Goal: Transaction & Acquisition: Obtain resource

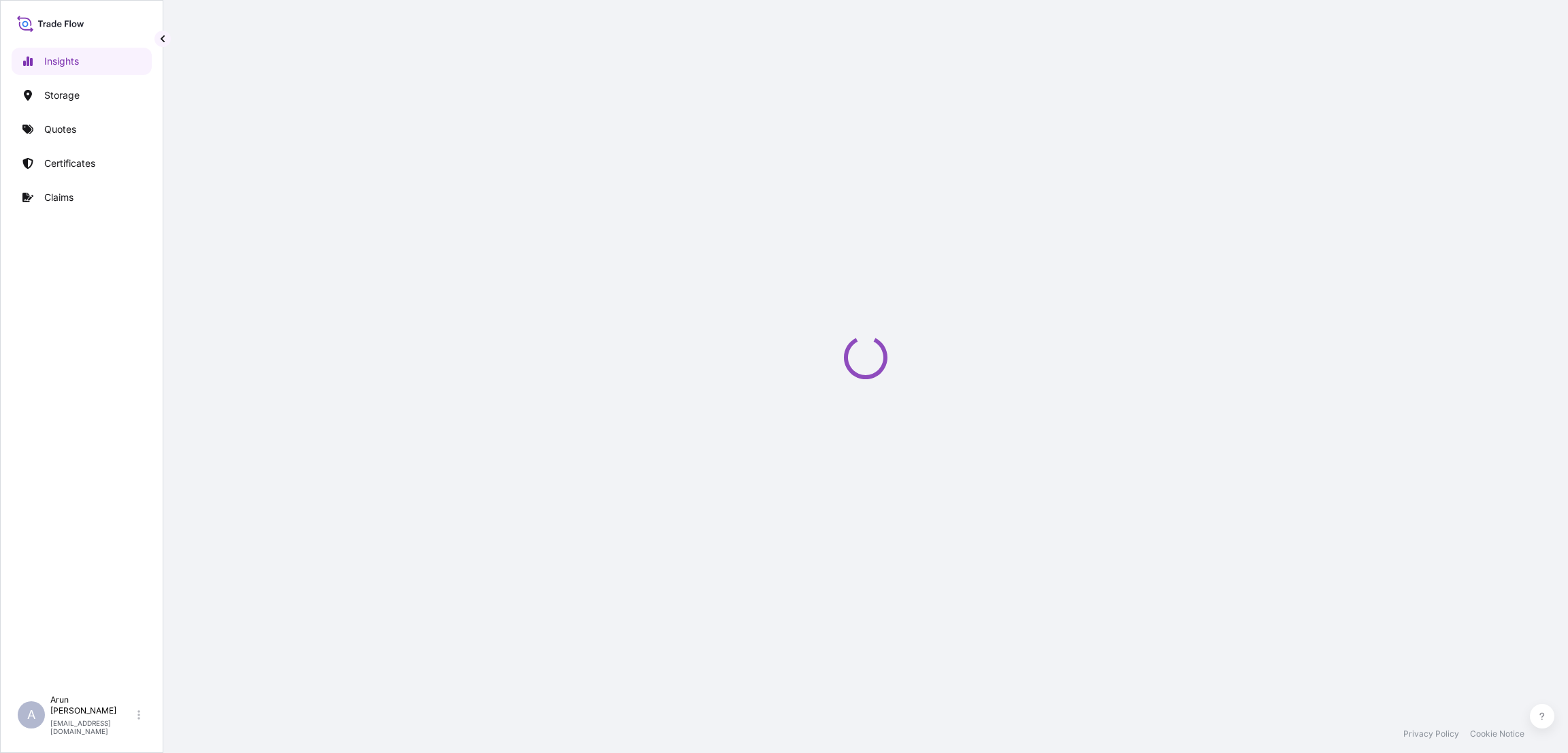
select select "2025"
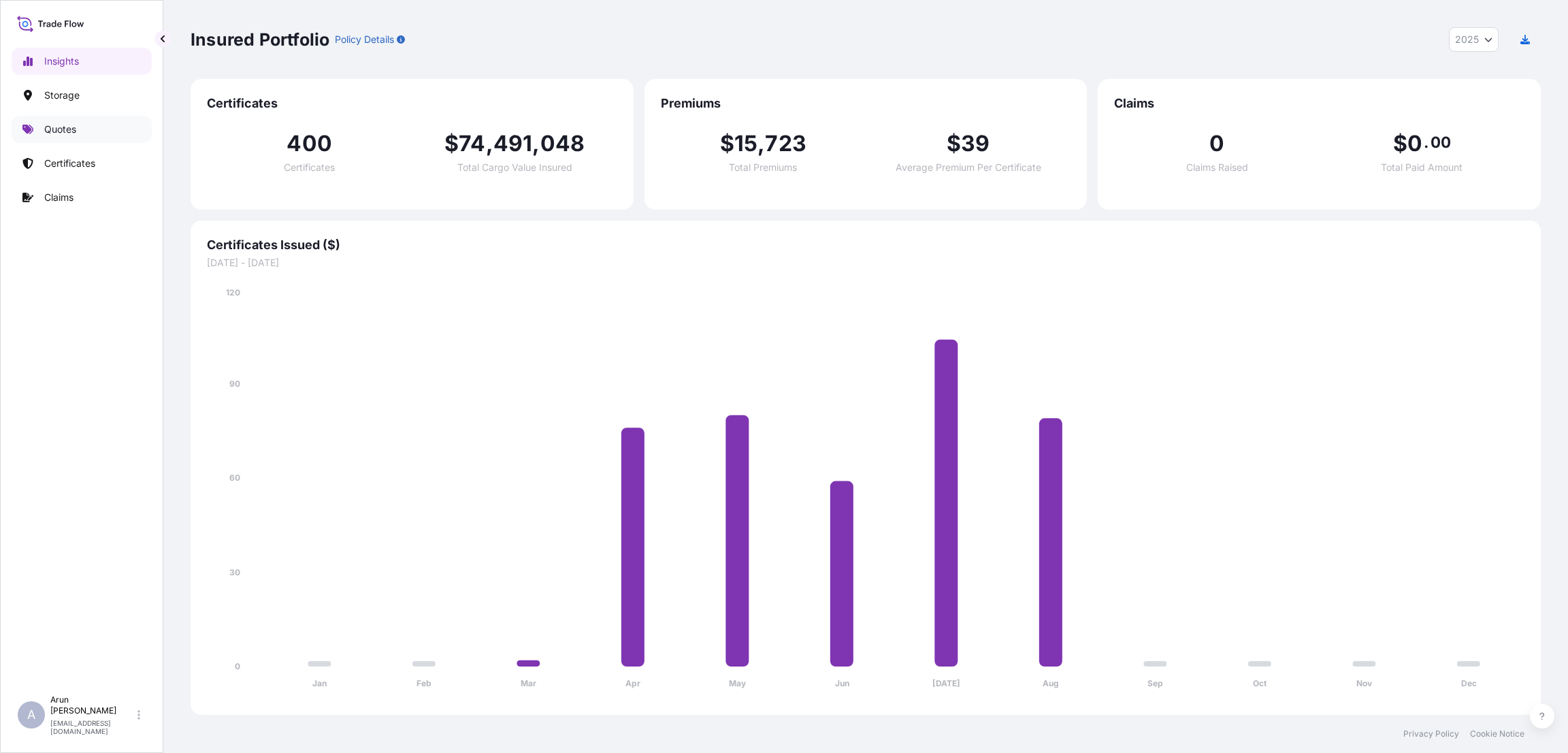
click at [69, 127] on p "Quotes" at bounding box center [61, 129] width 32 height 14
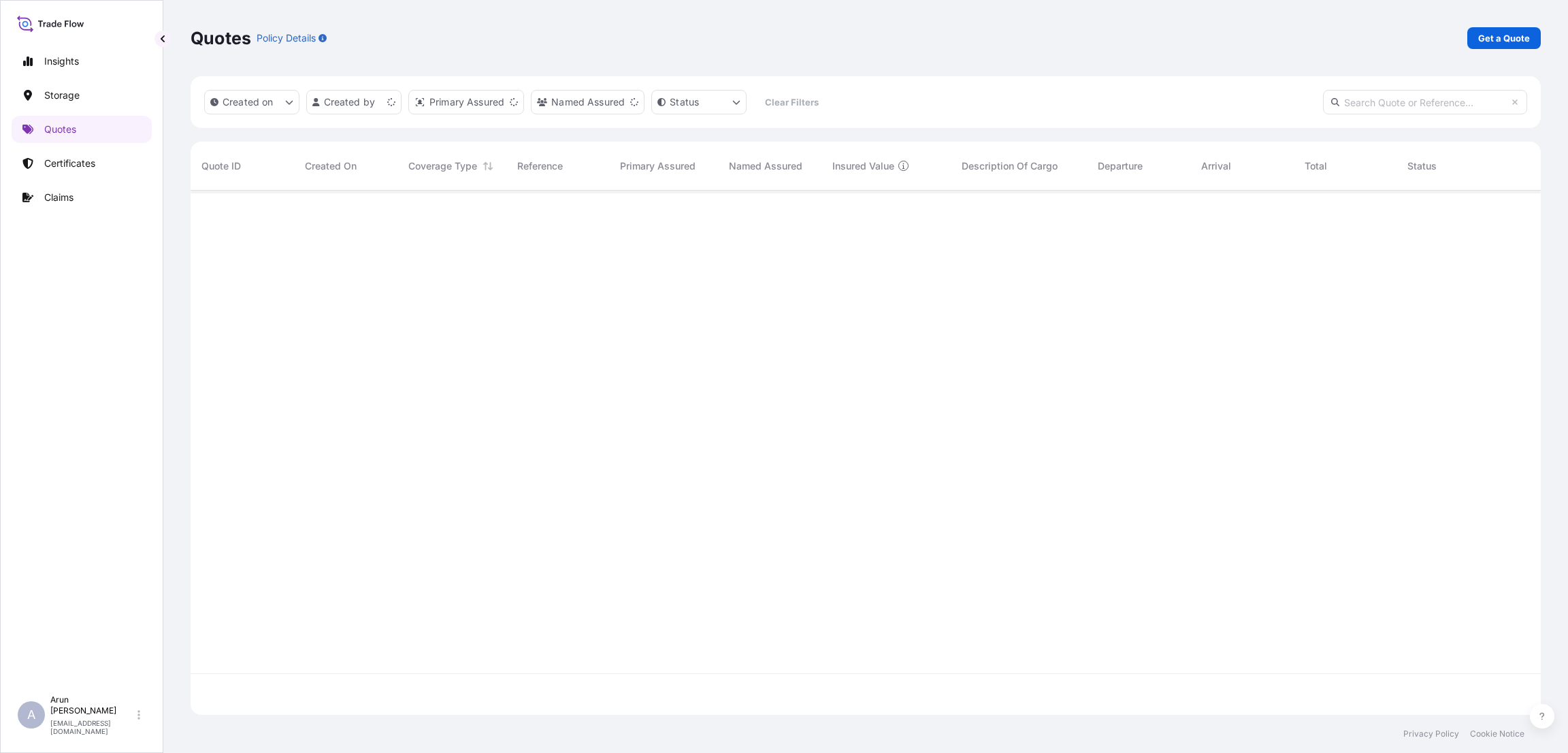
scroll to position [516, 1335]
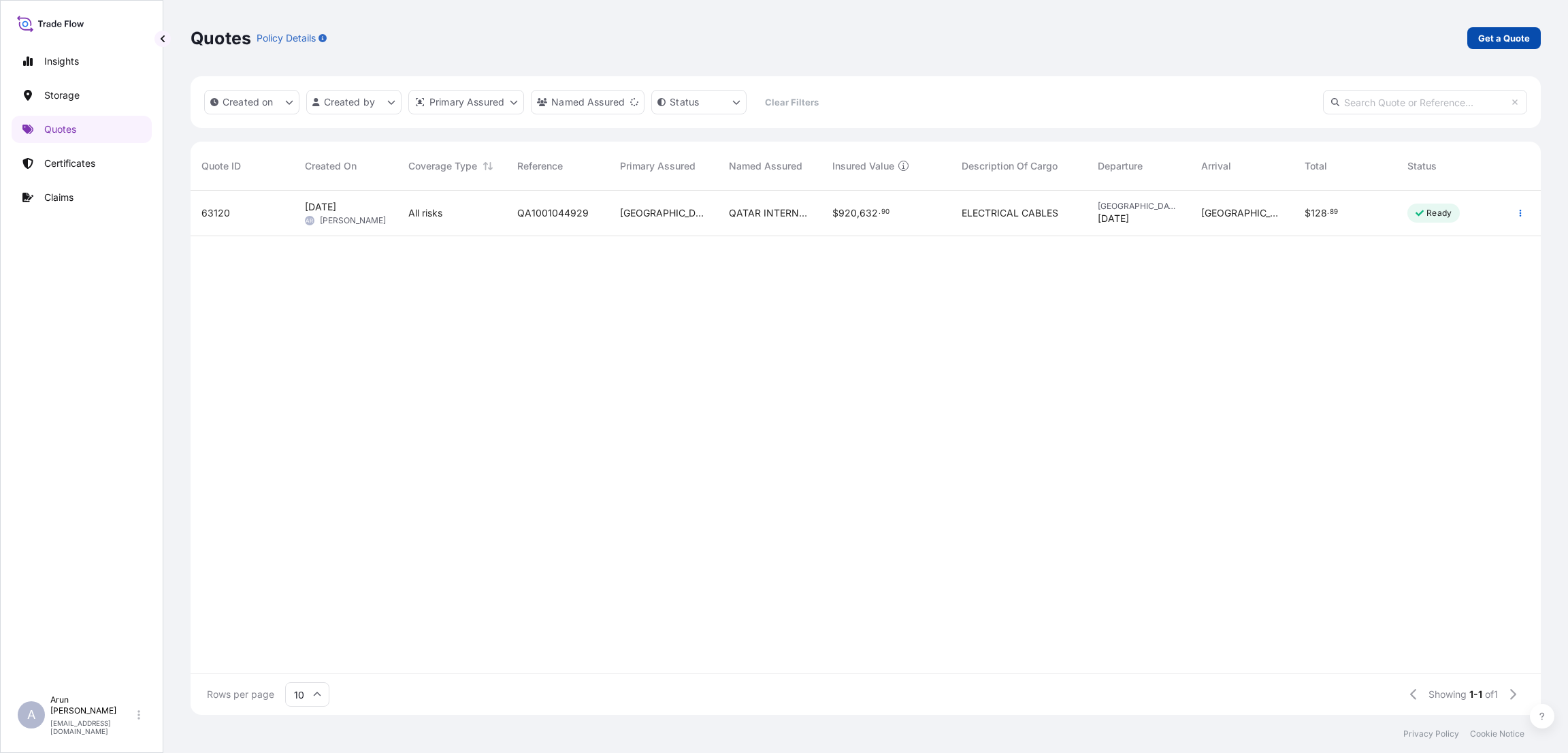
click at [1520, 34] on p "Get a Quote" at bounding box center [1504, 37] width 52 height 14
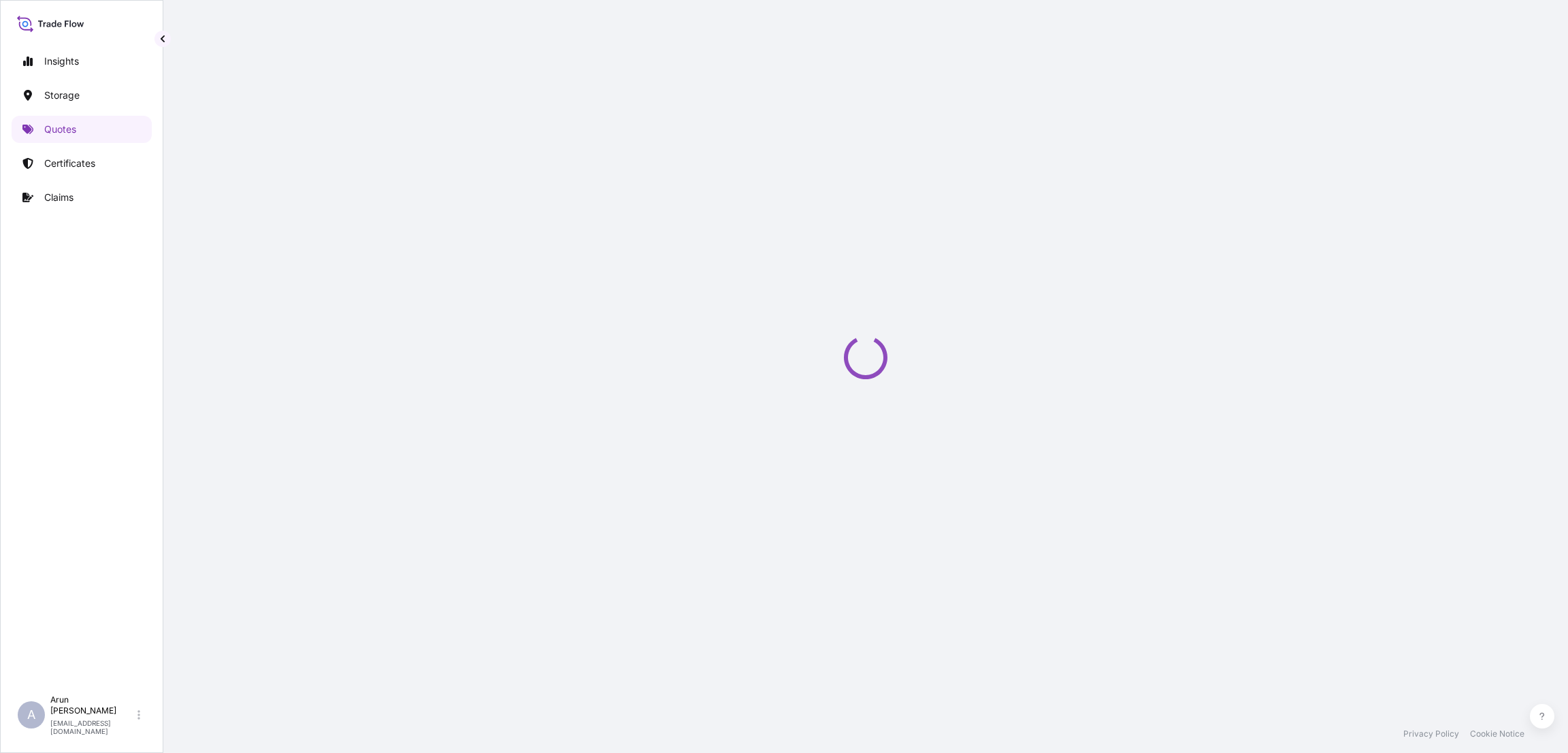
select select "Water"
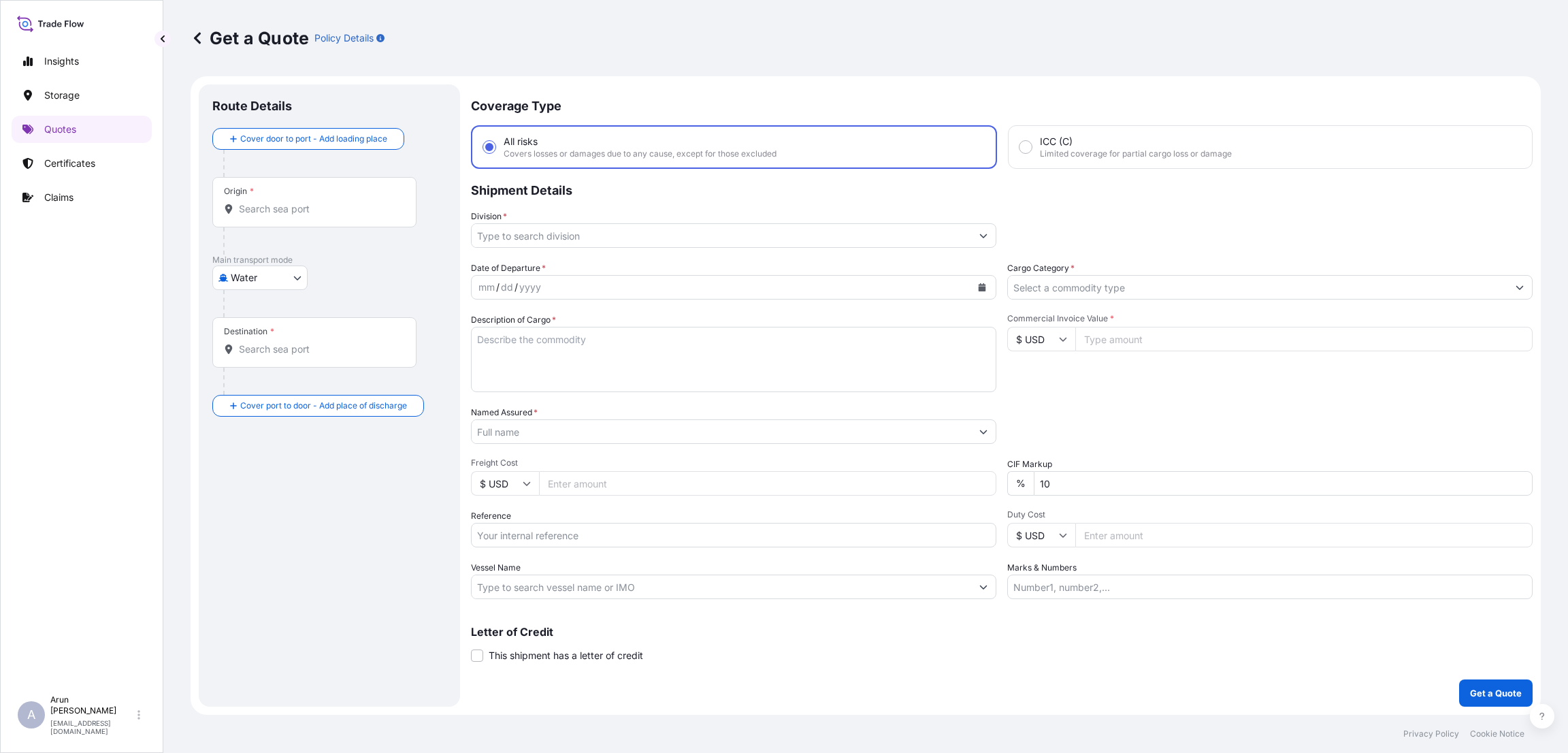
click at [1100, 327] on input "Commercial Invoice Value *" at bounding box center [1304, 339] width 457 height 25
type input "10307.40"
click at [1135, 373] on div "Commercial Invoice Value * $ USD 10307.40" at bounding box center [1270, 352] width 526 height 79
click at [556, 441] on div at bounding box center [734, 431] width 526 height 25
click at [561, 479] on input "Freight Cost" at bounding box center [768, 483] width 457 height 25
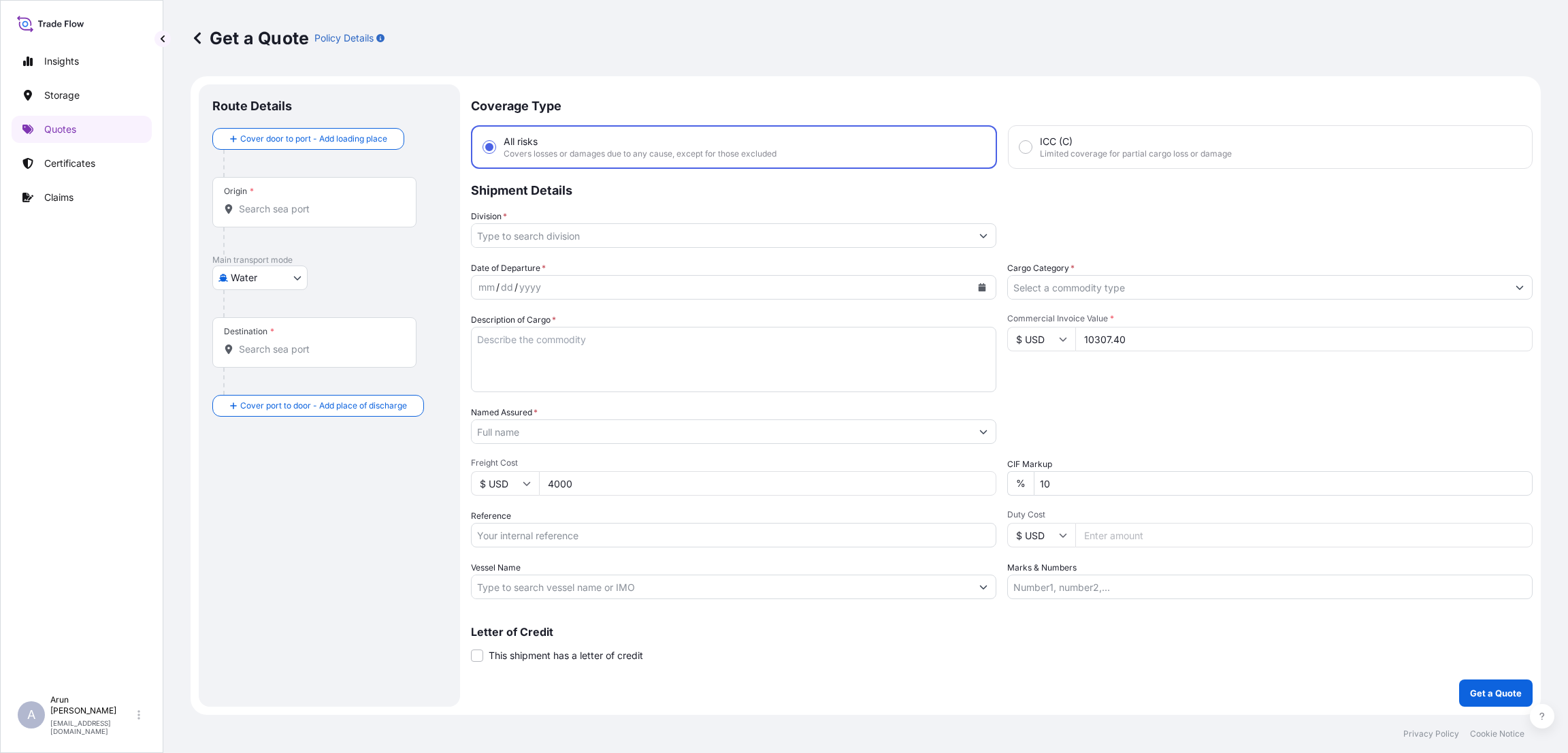
type input "4000"
drag, startPoint x: 1058, startPoint y: 486, endPoint x: 1012, endPoint y: 484, distance: 46.0
click at [1012, 484] on div "% 10" at bounding box center [1270, 483] width 526 height 25
type input "0"
click at [816, 531] on input "Reference" at bounding box center [734, 535] width 526 height 25
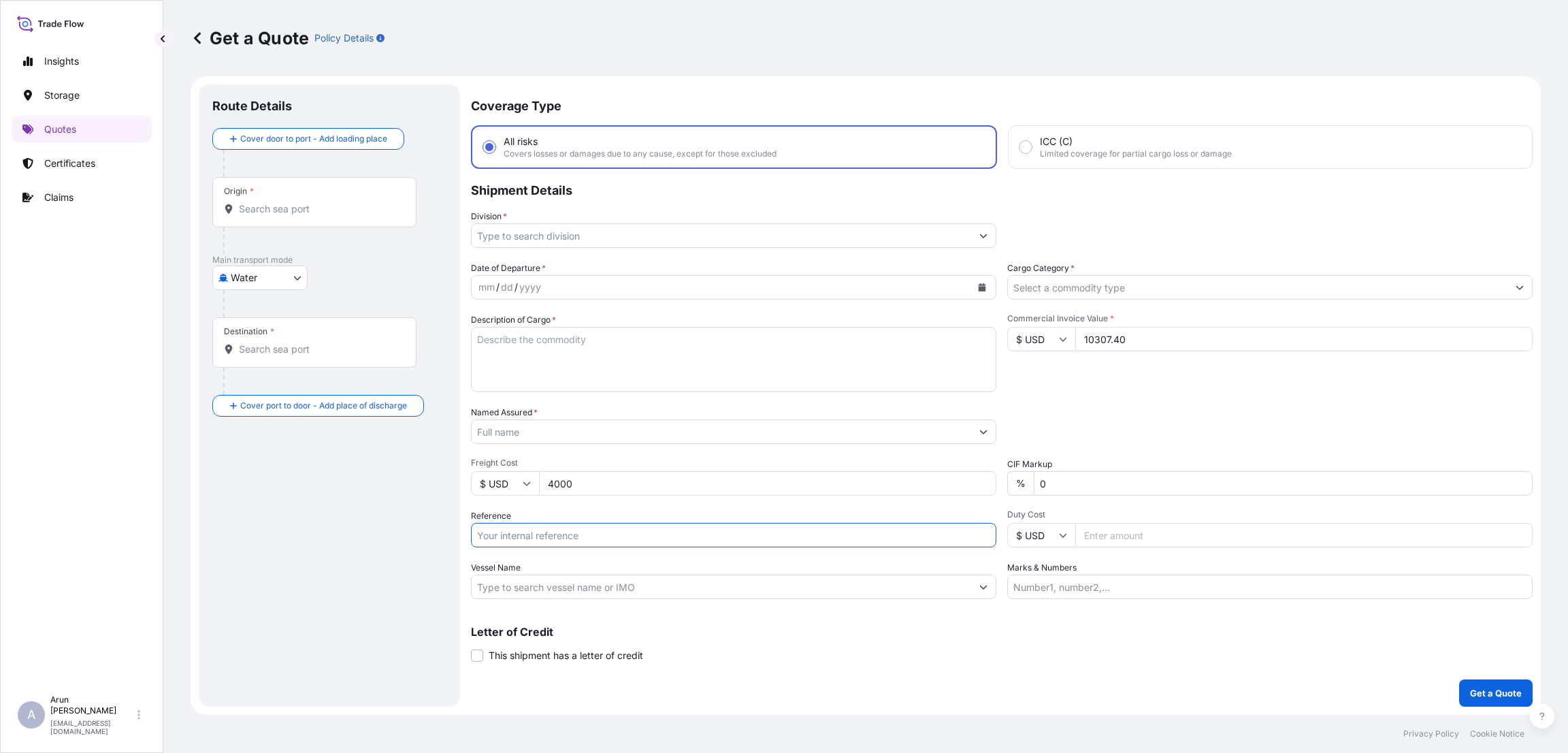
paste input "text"
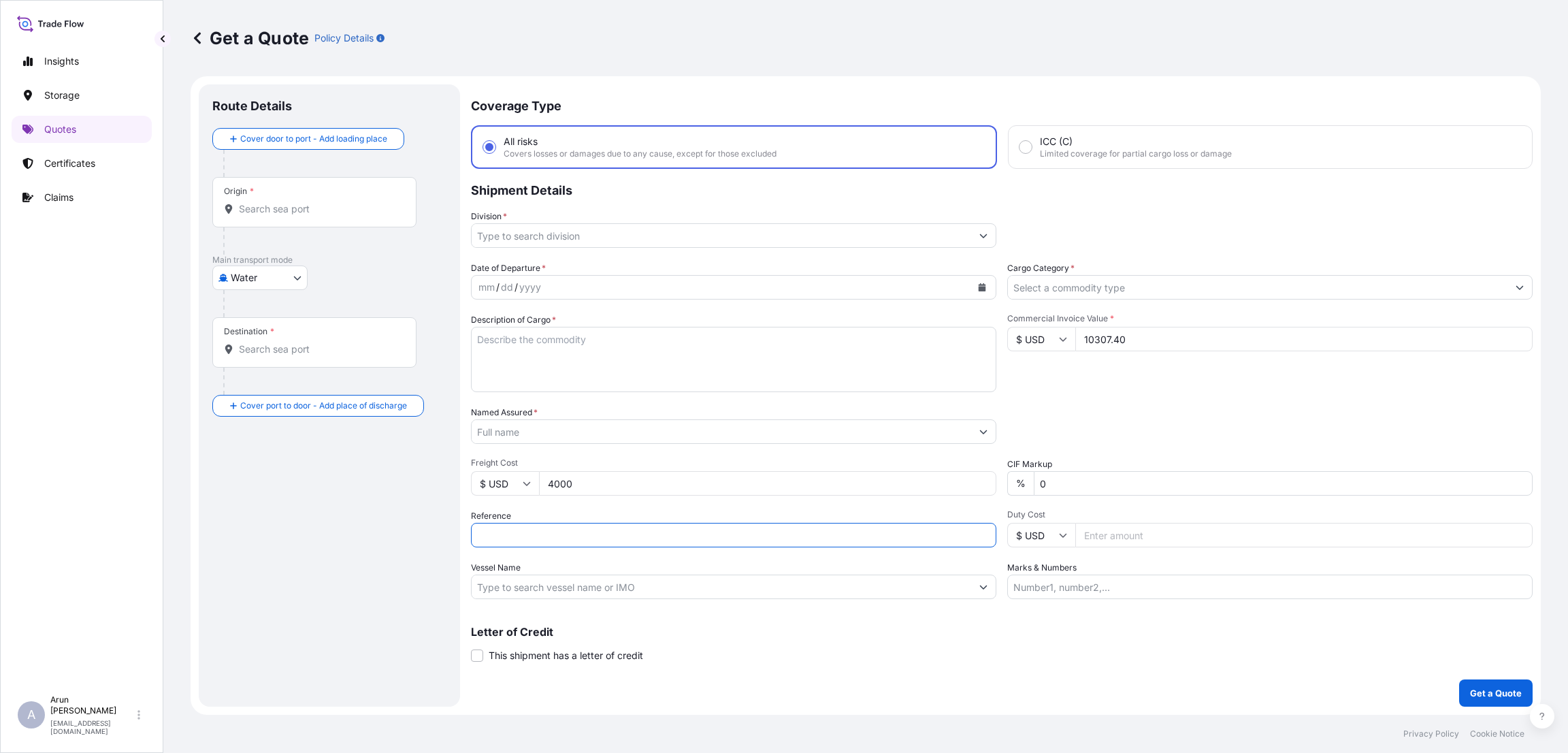
paste input "text"
type input "LAE2025000000724"
click at [619, 585] on input "Vessel Name" at bounding box center [721, 586] width 500 height 25
drag, startPoint x: 583, startPoint y: 536, endPoint x: 472, endPoint y: 532, distance: 111.1
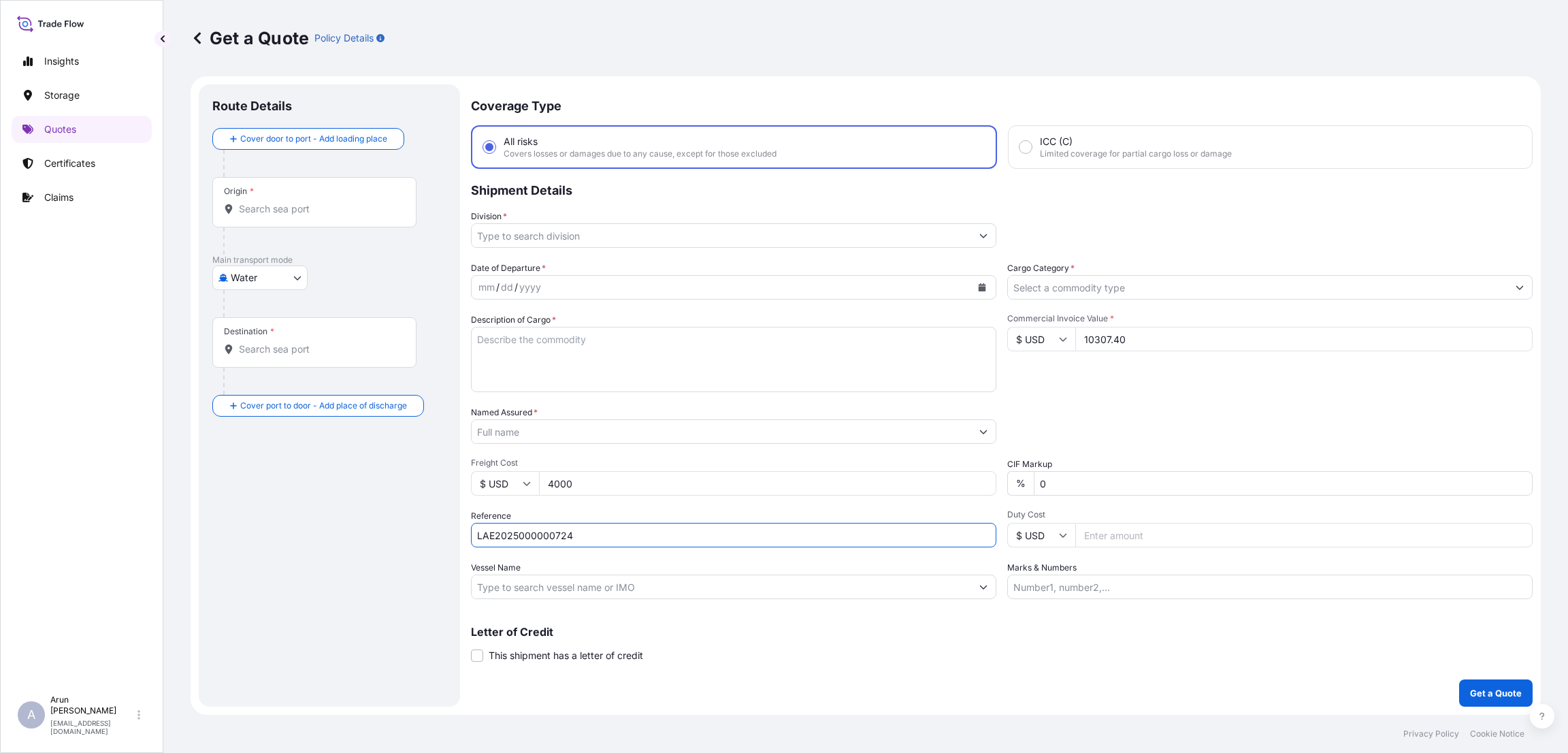
click at [472, 532] on input "LAE2025000000724" at bounding box center [734, 535] width 526 height 25
click at [1030, 593] on input "Marks & Numbers" at bounding box center [1270, 586] width 526 height 25
paste input "LAE2025000000724"
type input "INVOICE NUMBER:LAE2025000000724 DATE:[DATE]"
click at [551, 343] on textarea "Description of Cargo *" at bounding box center [734, 359] width 526 height 65
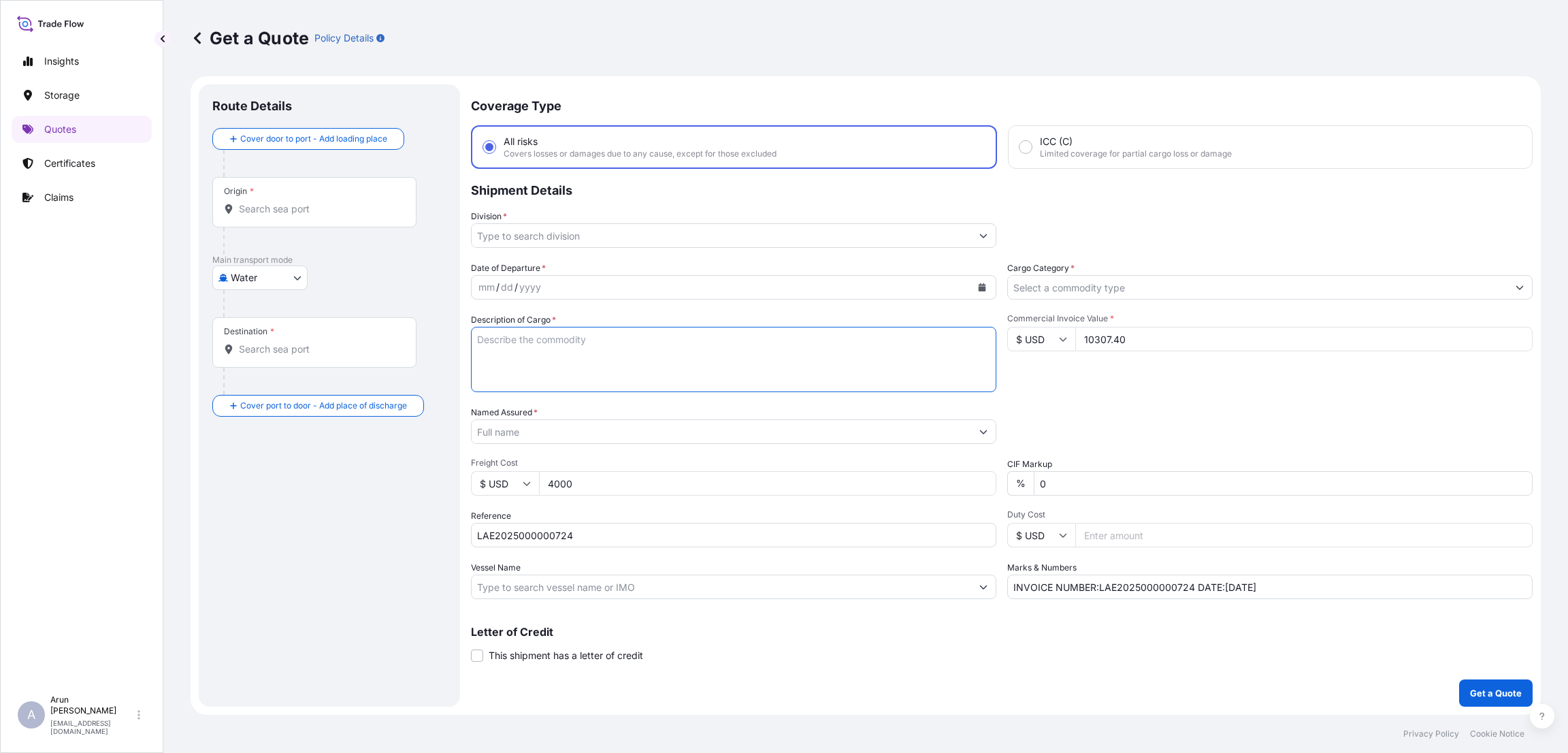
paste textarea "Aluminium Cover Cable Management panel set left/right, finger type LN-KDG-ORG-2…"
click at [934, 343] on textarea "Aluminium Cover Cable Management panel set left/right, finger type LN-KDG-ORG-2…" at bounding box center [734, 359] width 526 height 65
paste textarea "Aluminium Cover Cable Management panel set left/right, finger type LN-KDG-ORG-4…"
drag, startPoint x: 966, startPoint y: 353, endPoint x: 1002, endPoint y: 409, distance: 66.6
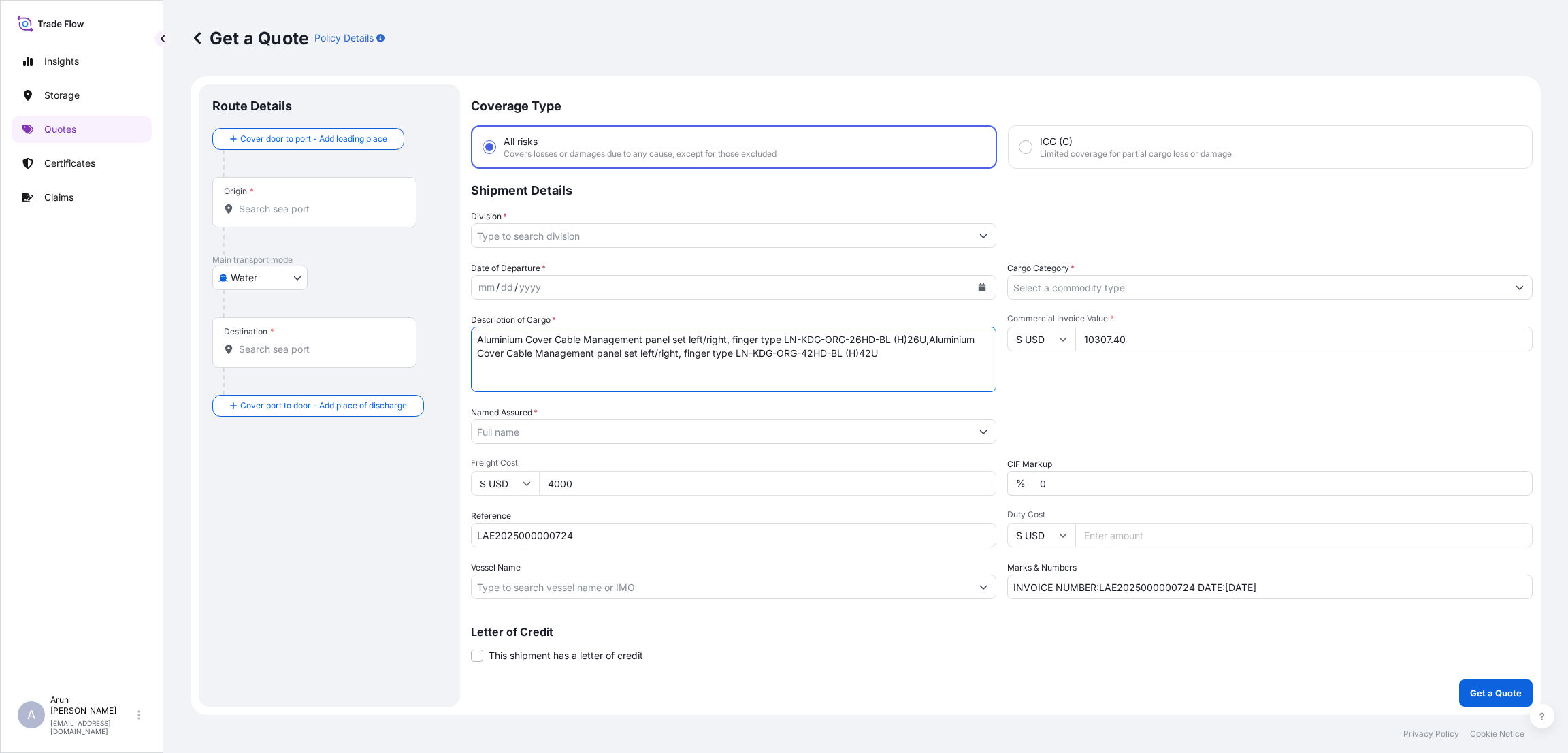
click at [970, 366] on textarea "Aluminium Cover Cable Management panel set left/right, finger type LN-KDG-ORG-2…" at bounding box center [734, 359] width 526 height 65
click at [974, 349] on textarea "Aluminium Cover Cable Management panel set left/right, finger type LN-KDG-ORG-2…" at bounding box center [734, 359] width 526 height 65
paste textarea "Vertical Cable Manager Left - Right Aluminium Metal LN-KDG-ORG-47HD-[PERSON_NAM…"
type textarea "Aluminium Cover Cable Management panel set left/right, finger type LN-KDG-ORG-2…"
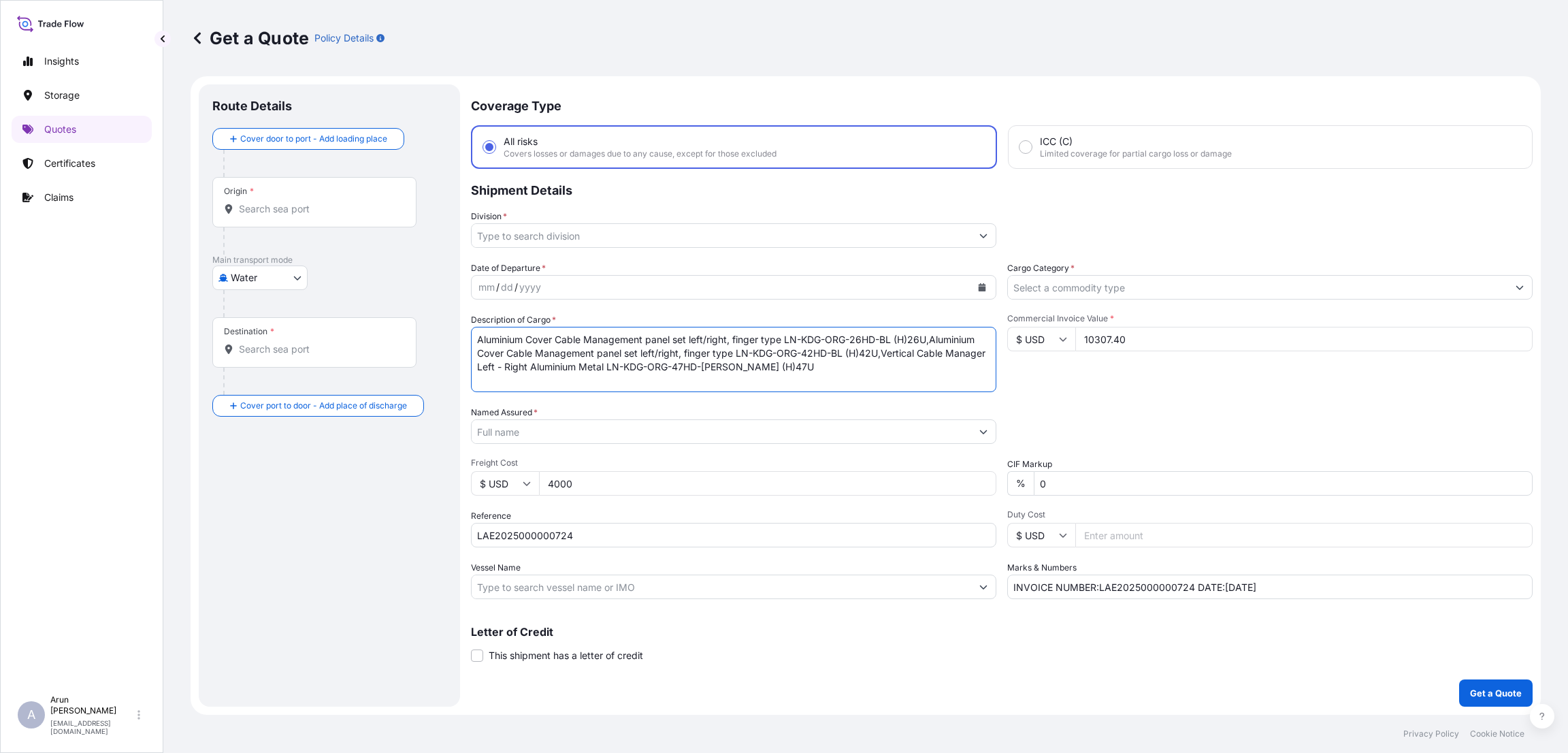
drag, startPoint x: 948, startPoint y: 363, endPoint x: 470, endPoint y: 333, distance: 478.9
click at [471, 333] on textarea "Aluminium Cover Cable Management panel set left/right, finger type LN-KDG-ORG-2…" at bounding box center [734, 359] width 526 height 65
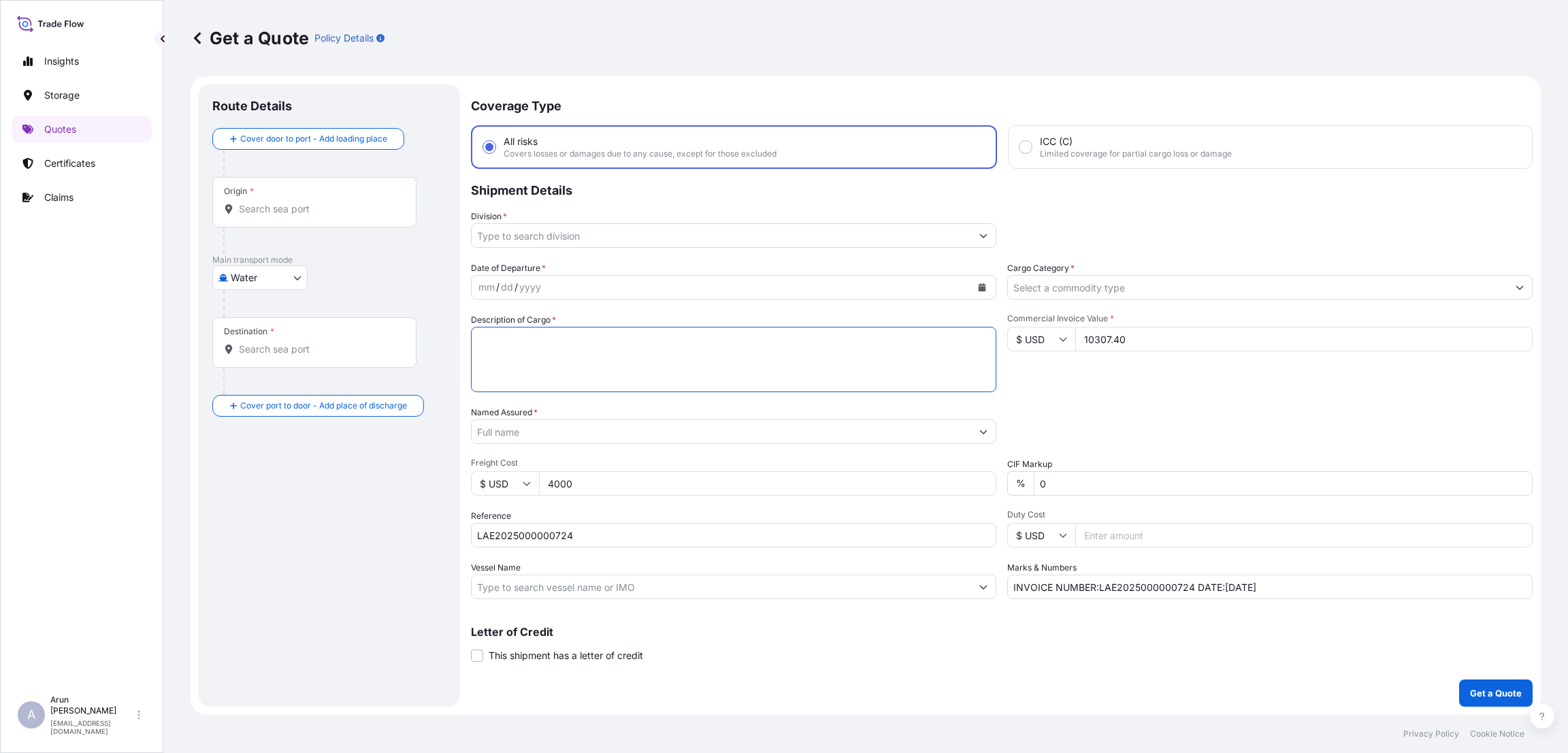
paste textarea "19- DynaM W/80% Perforated Split F/REAR Door LN-SR47U8012-BL-GGAA (H)47U x (W)8…"
click at [484, 377] on textarea "Description of Cargo *" at bounding box center [734, 359] width 526 height 65
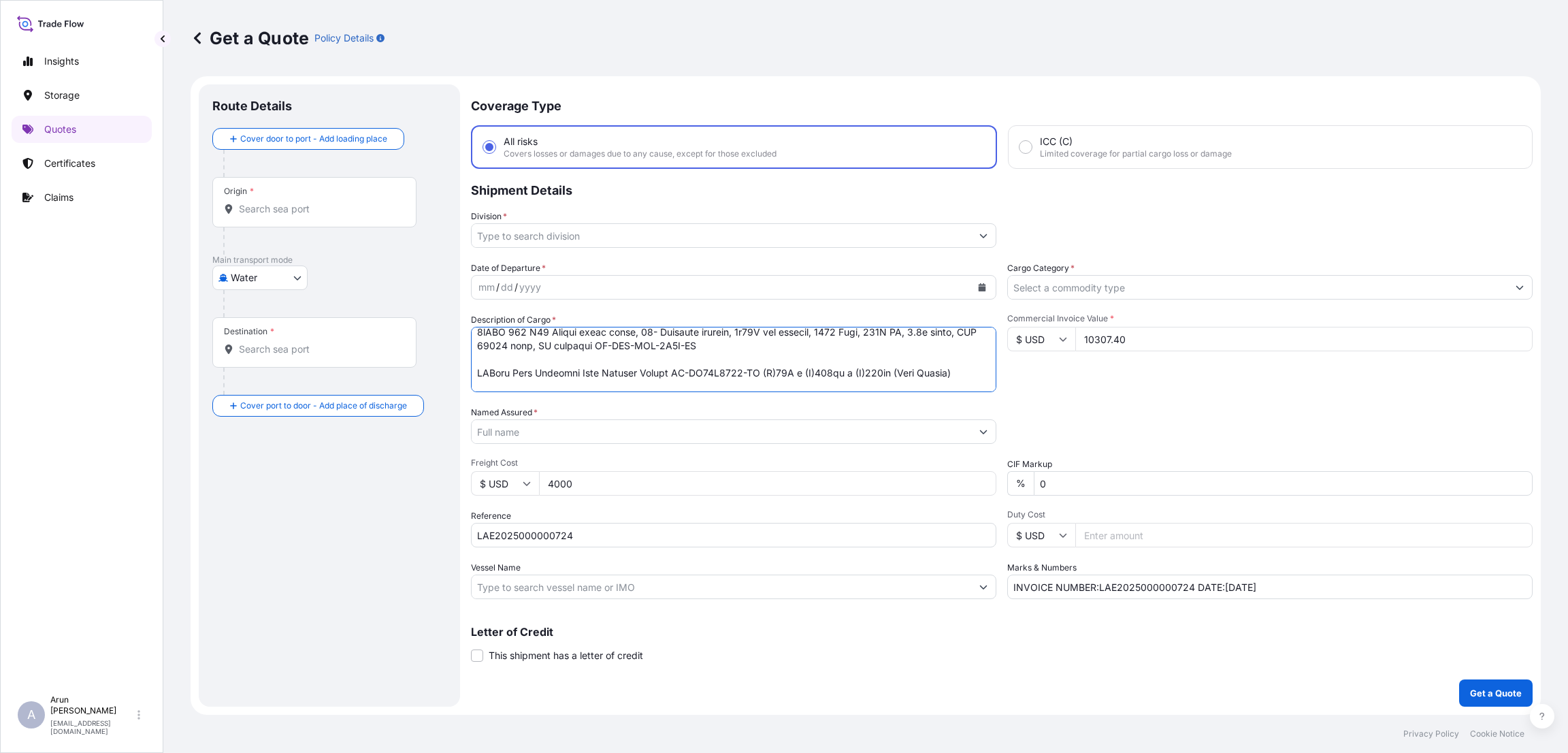
scroll to position [423, 0]
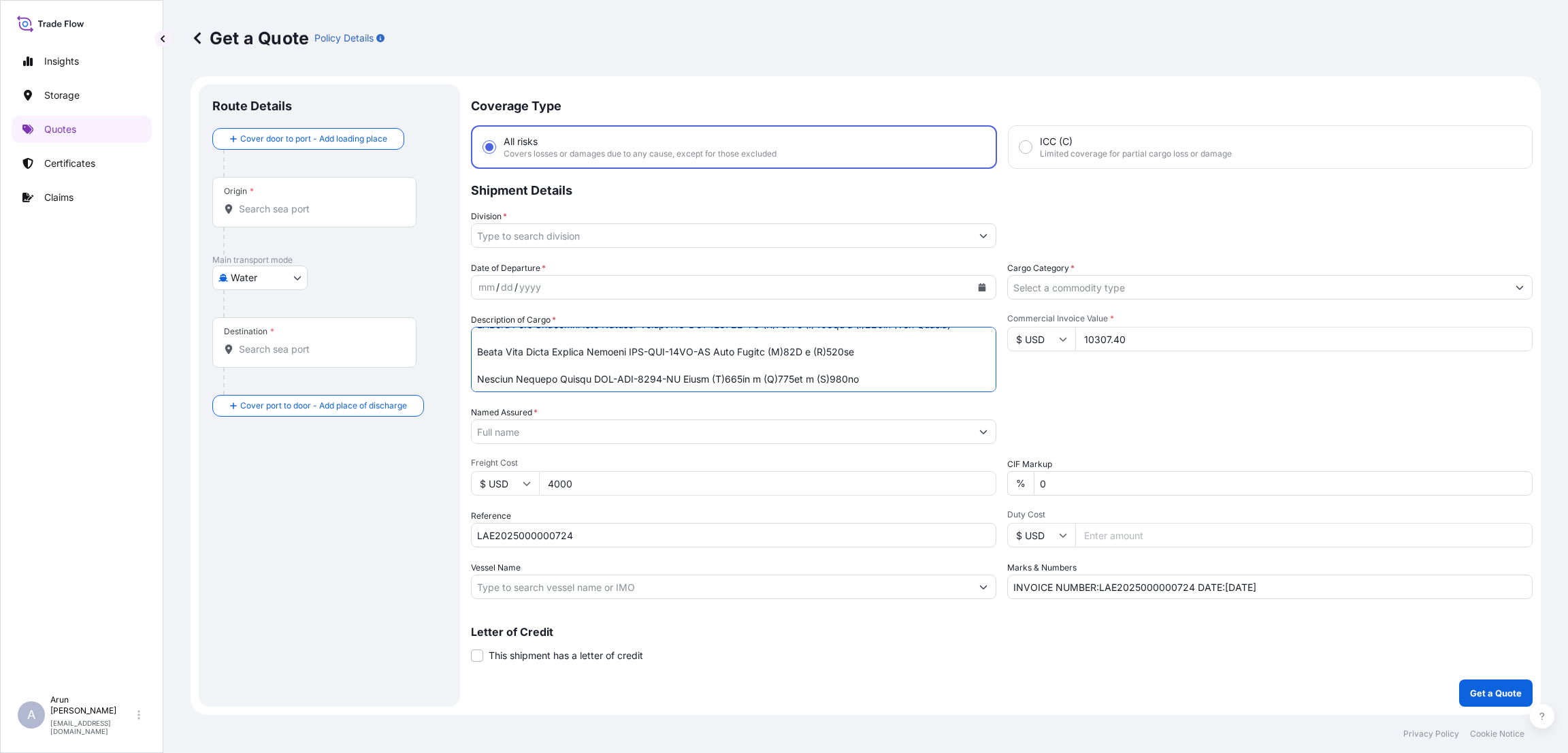
type textarea "19- DynaM W/80% Perforated Split F/REAR Door LN-SR47U8012-BL-GGAA (H)47U x (W)8…"
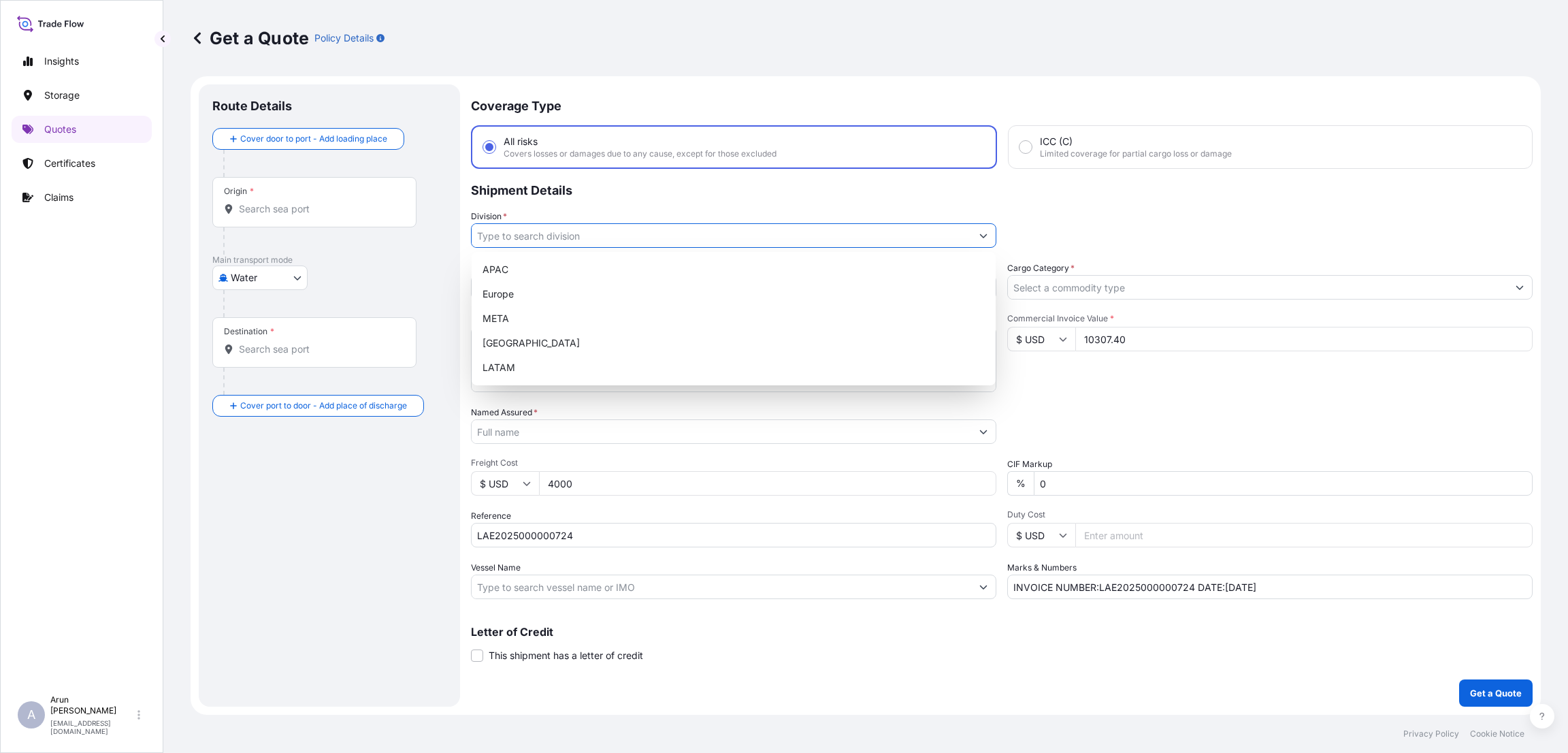
click at [572, 237] on input "Division *" at bounding box center [721, 235] width 500 height 25
click at [558, 310] on div "META" at bounding box center [734, 318] width 513 height 25
type input "META"
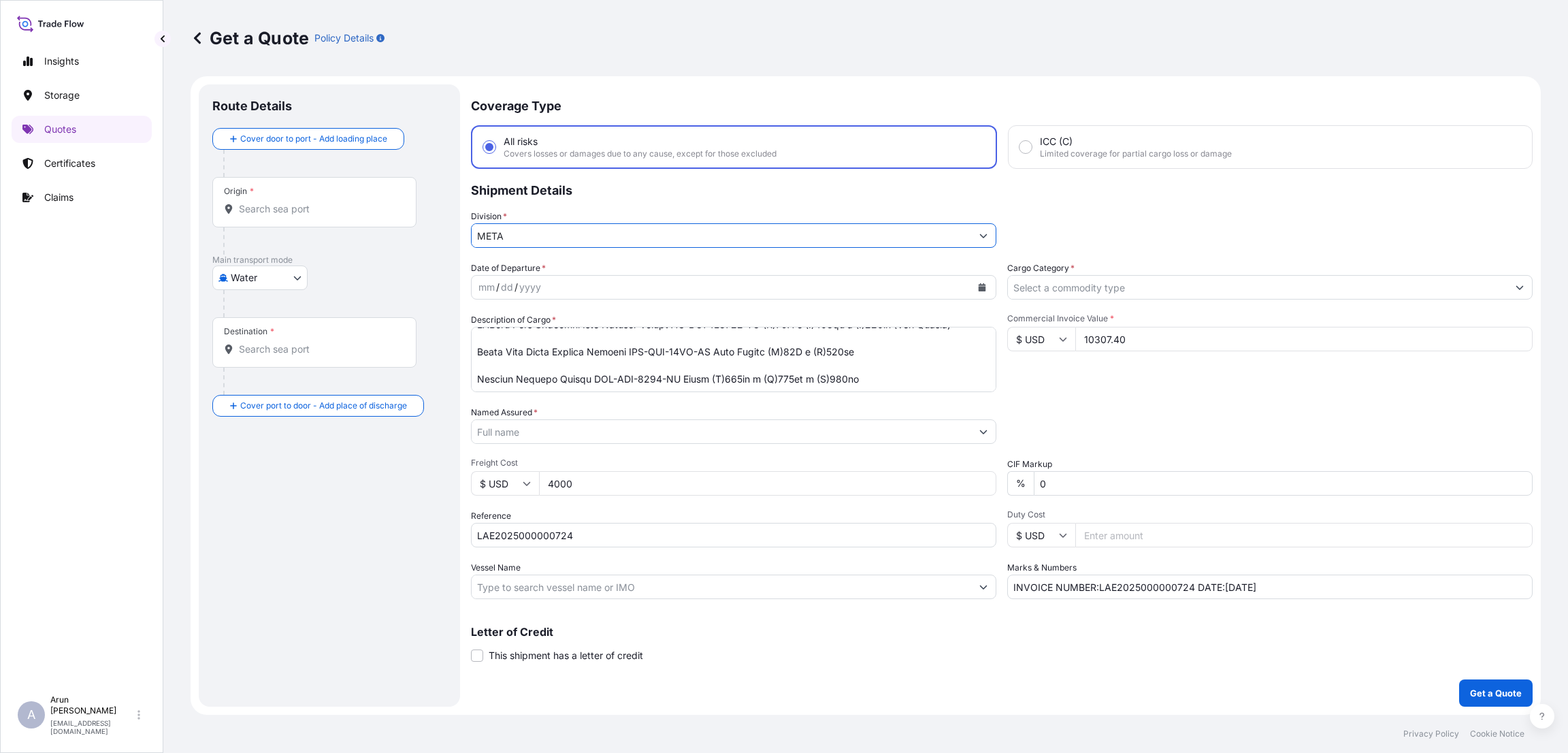
click at [1051, 284] on input "Cargo Category *" at bounding box center [1257, 287] width 500 height 25
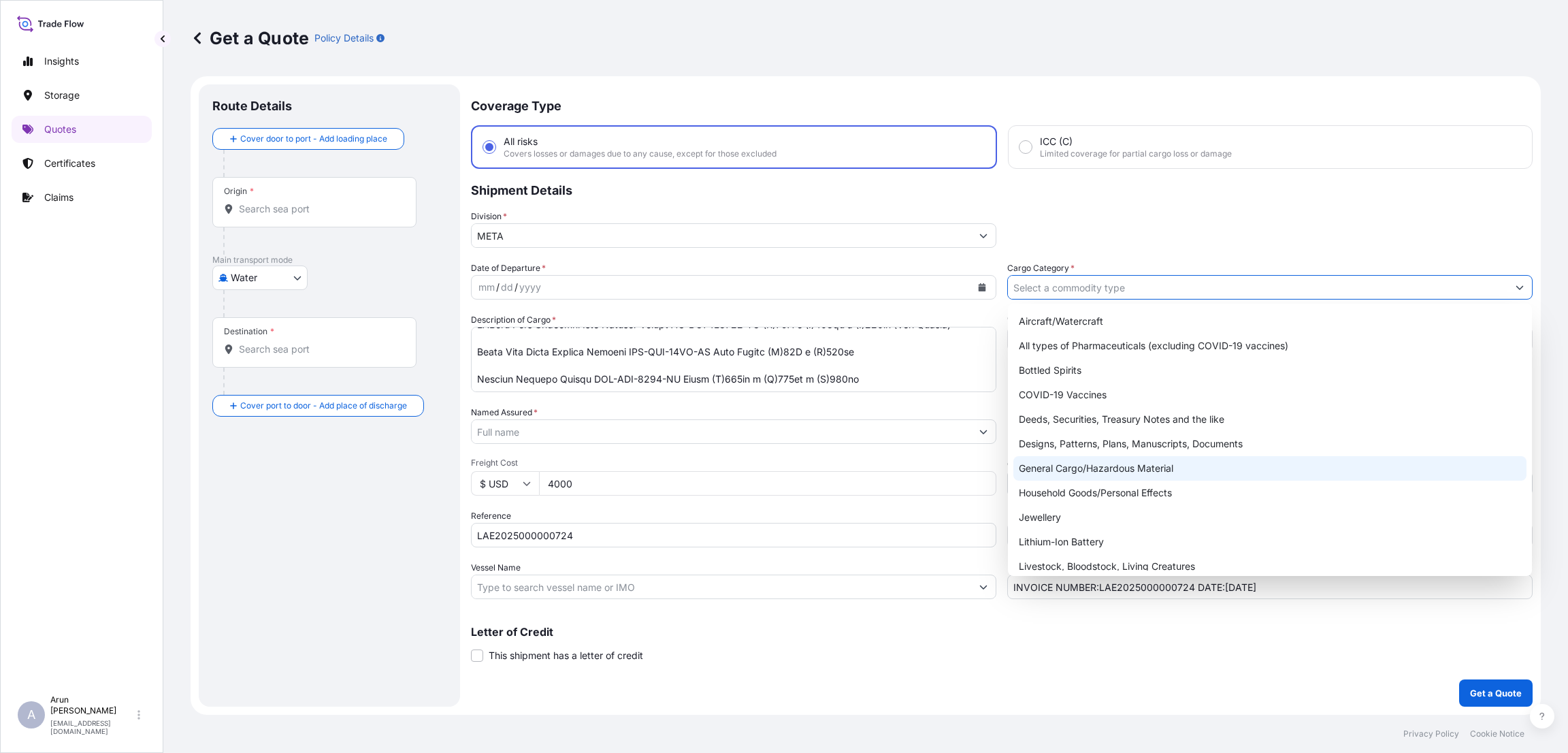
click at [1077, 461] on div "General Cargo/Hazardous Material" at bounding box center [1270, 468] width 513 height 25
type input "General Cargo/Hazardous Material"
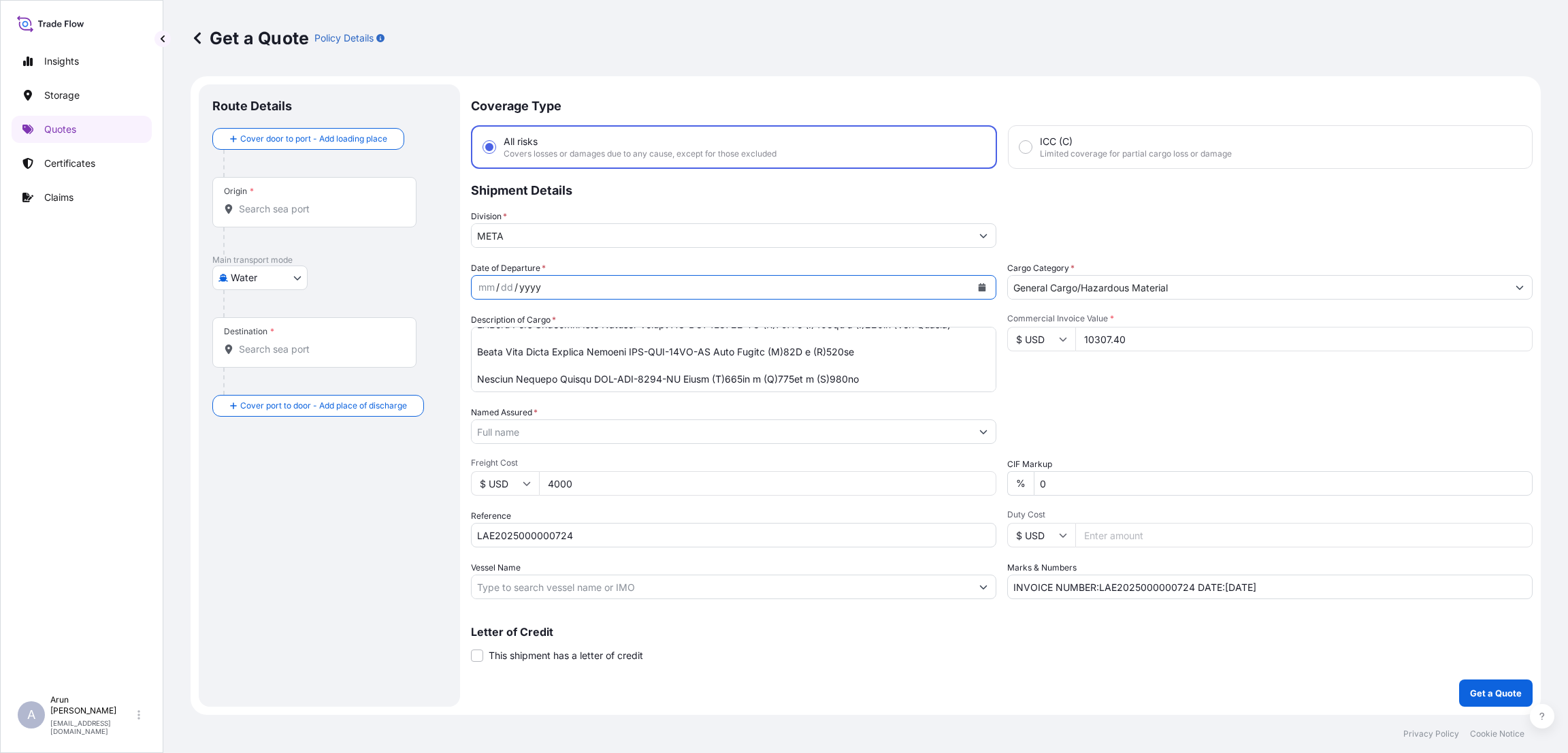
click at [539, 279] on div "yyyy" at bounding box center [530, 287] width 25 height 17
click at [978, 287] on icon "Calendar" at bounding box center [982, 287] width 8 height 8
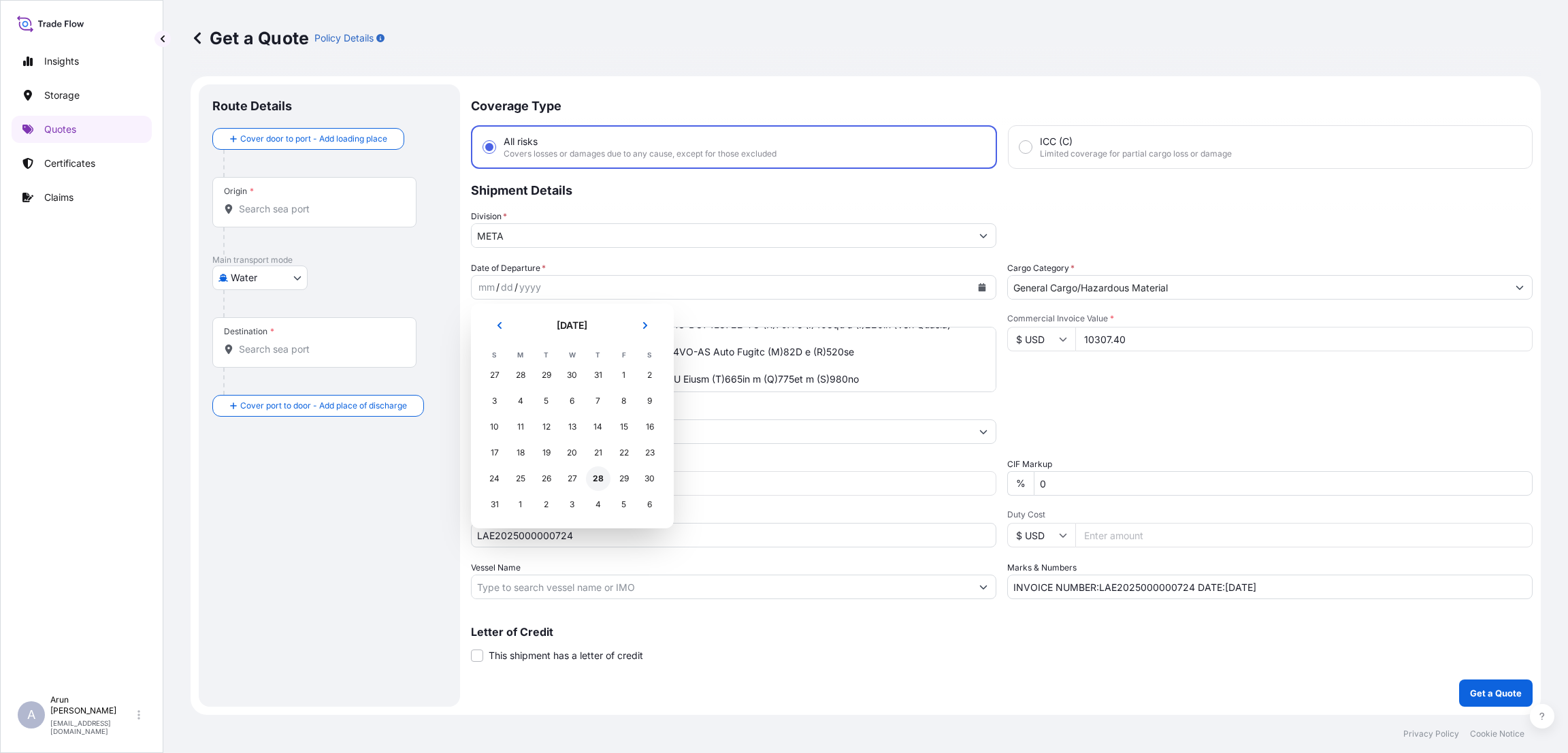
click at [601, 480] on div "28" at bounding box center [598, 478] width 25 height 25
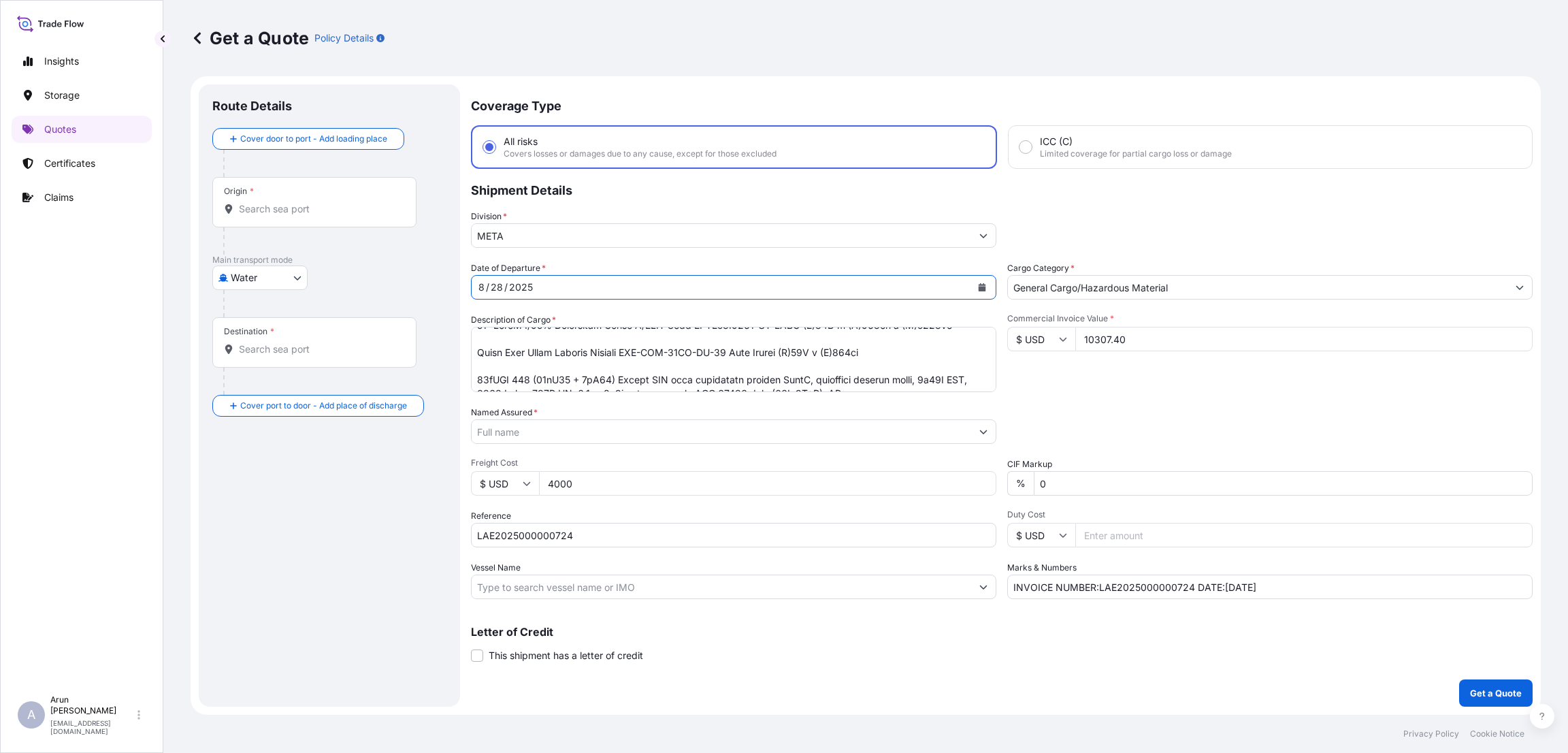
scroll to position [0, 0]
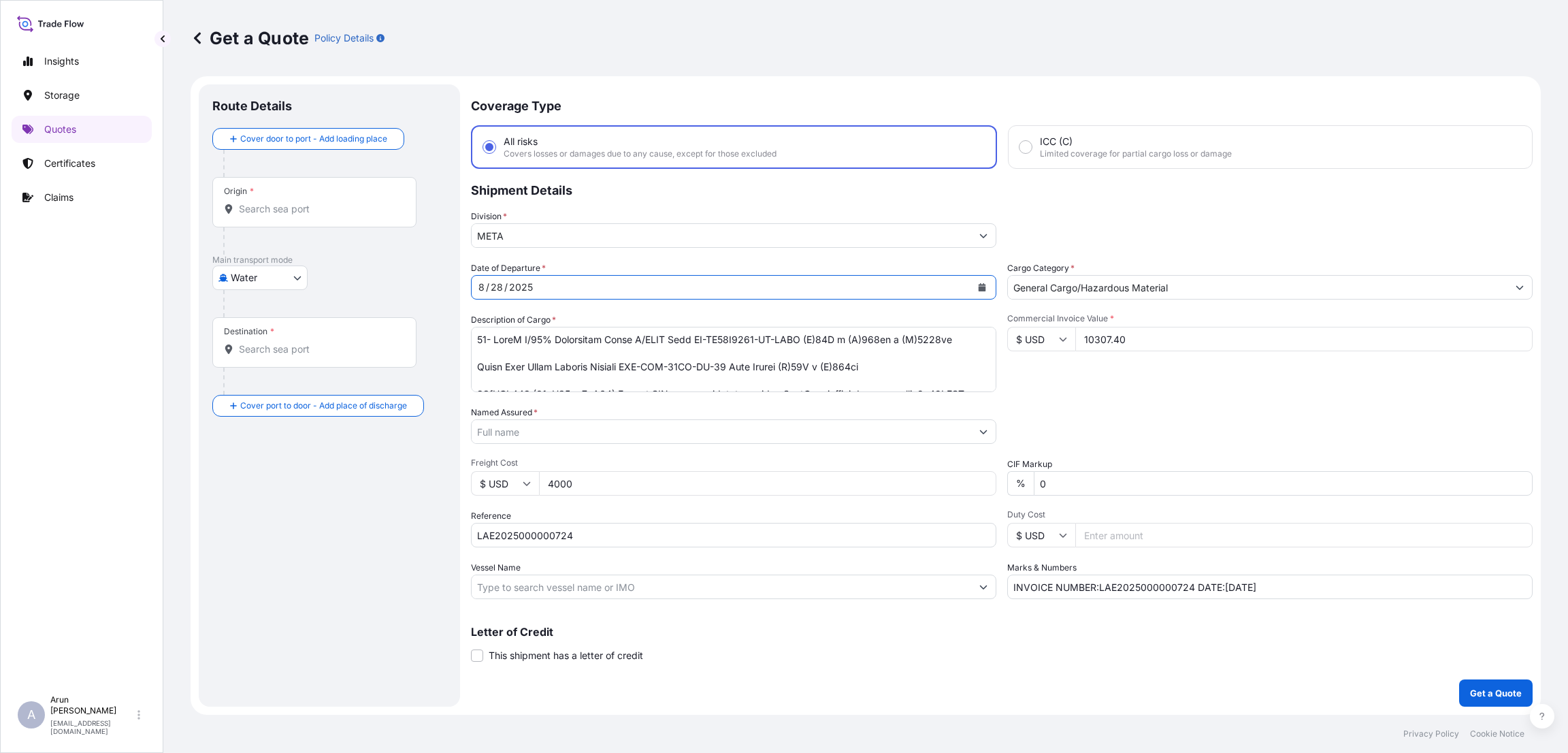
click at [568, 426] on input "Named Assured *" at bounding box center [721, 431] width 500 height 25
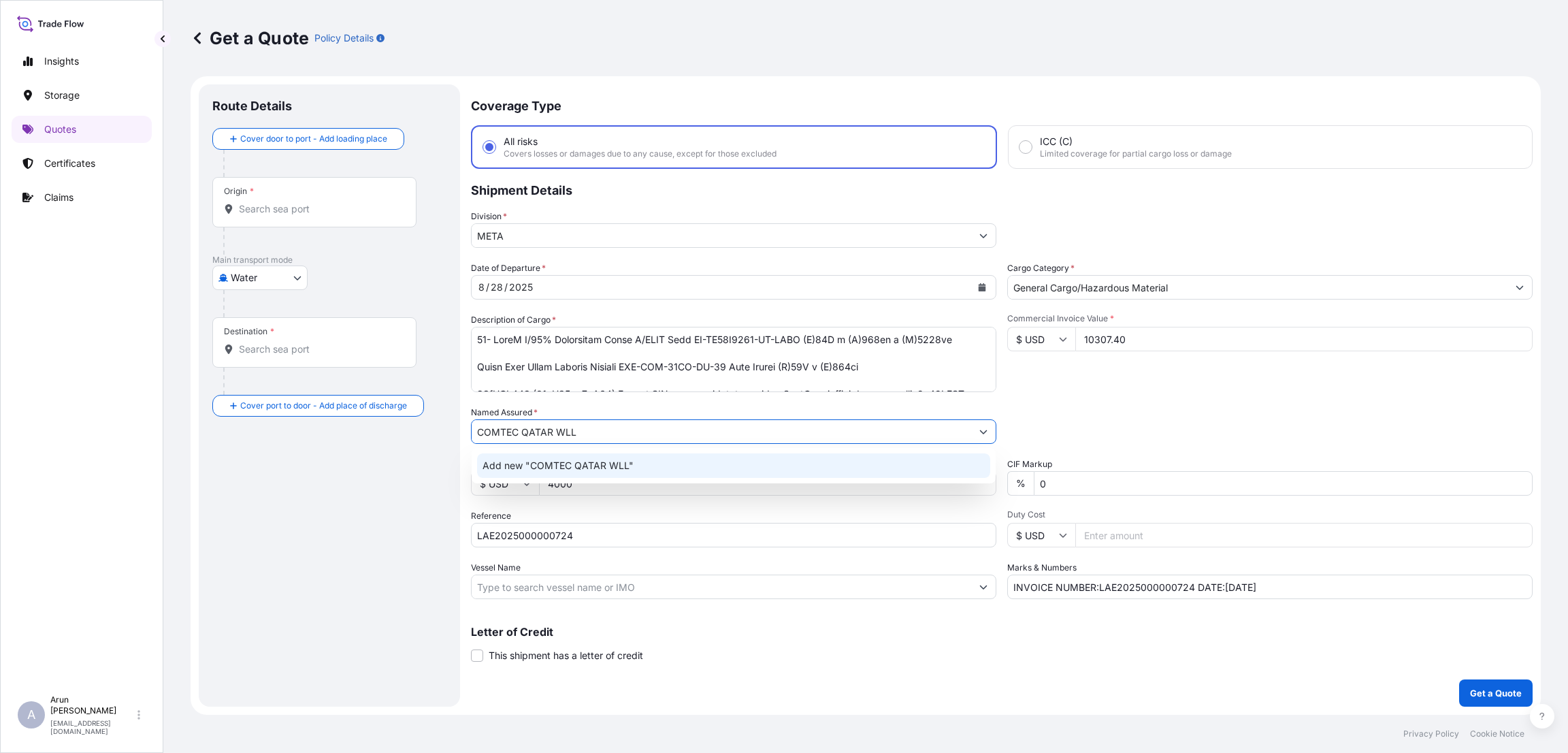
click at [644, 466] on div "Add new "COMTEC QATAR WLL"" at bounding box center [734, 465] width 513 height 25
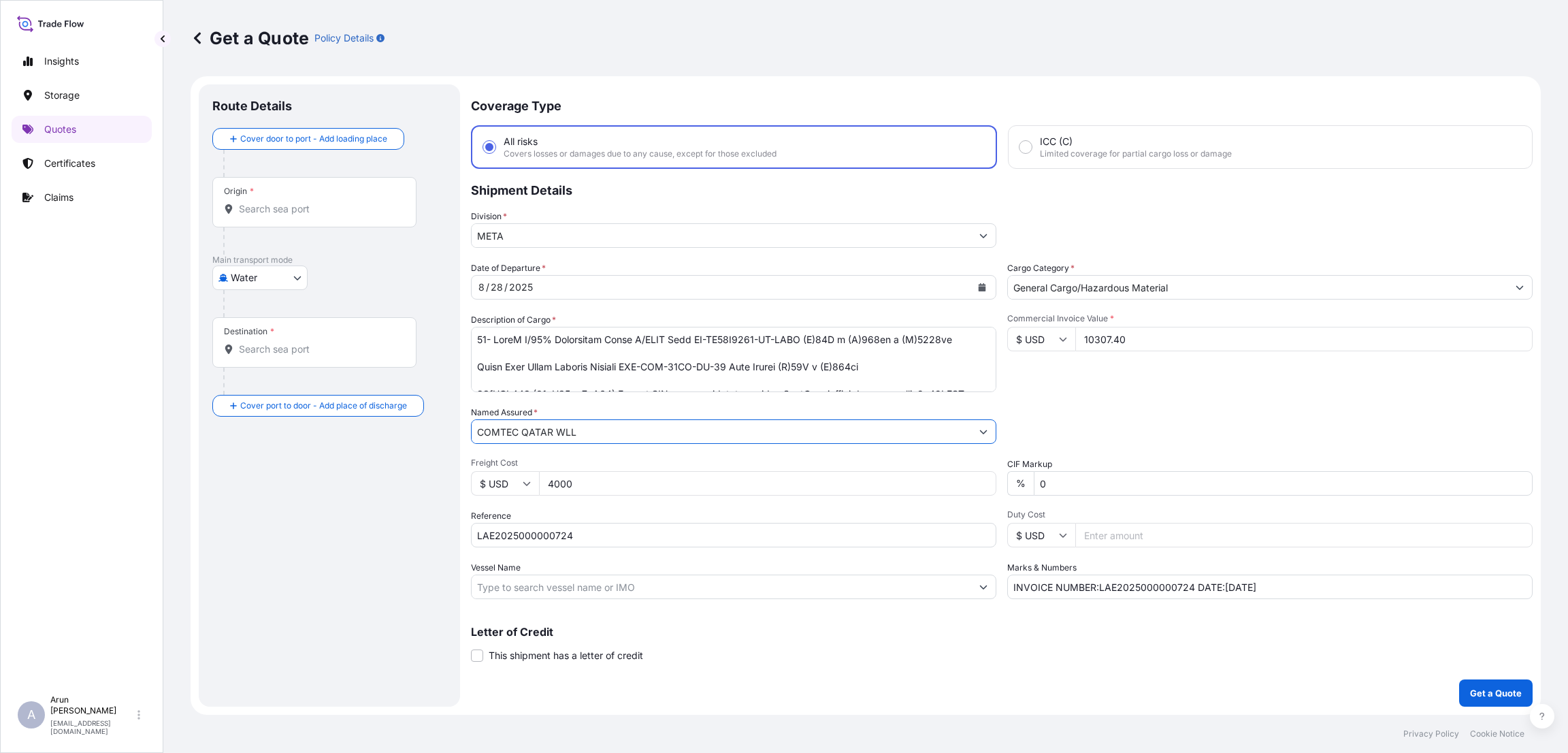
type input "COMTEC QATAR WLL"
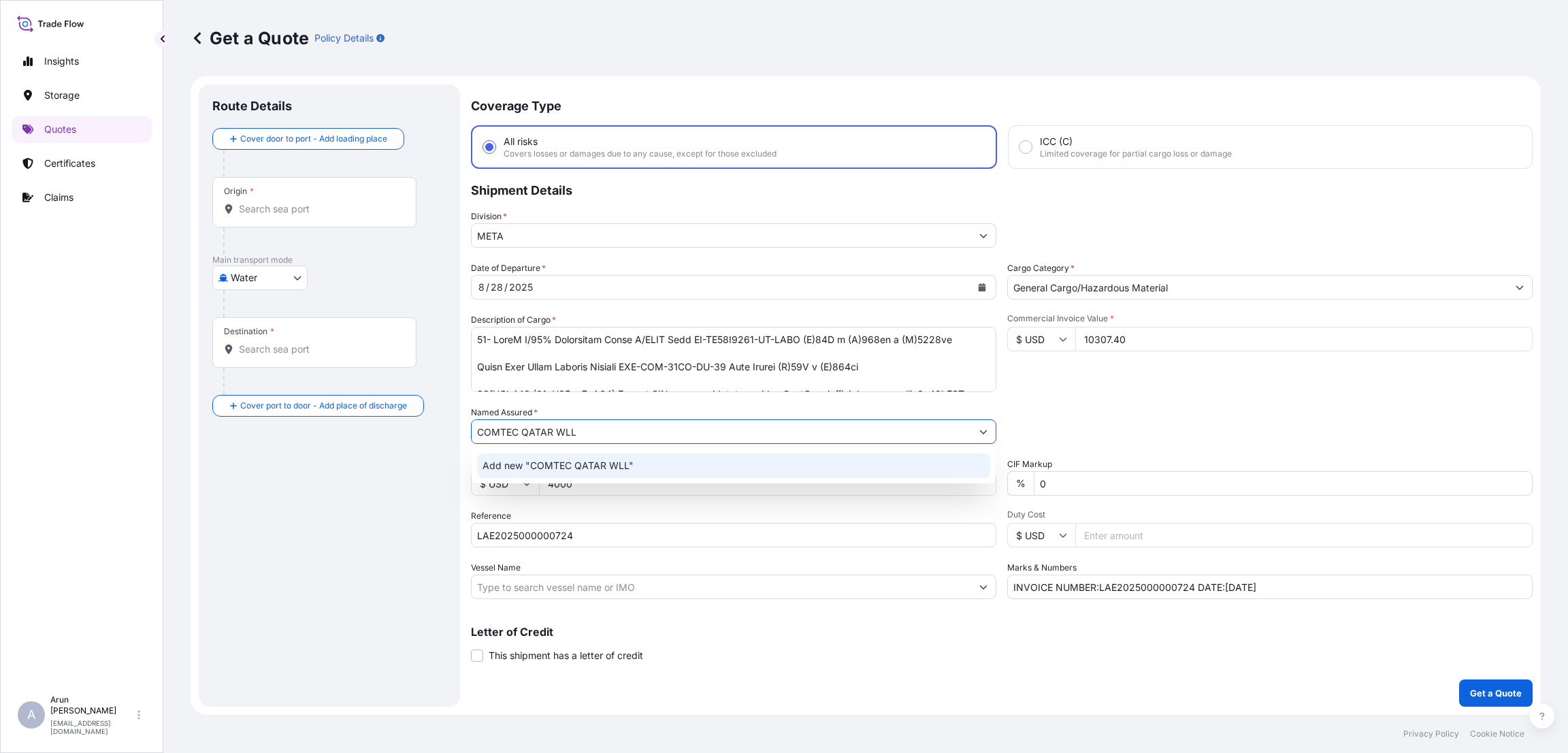
click at [295, 272] on body "1 option available. Insights Storage Quotes Certificates Claims A [PERSON_NAME]…" at bounding box center [784, 376] width 1568 height 753
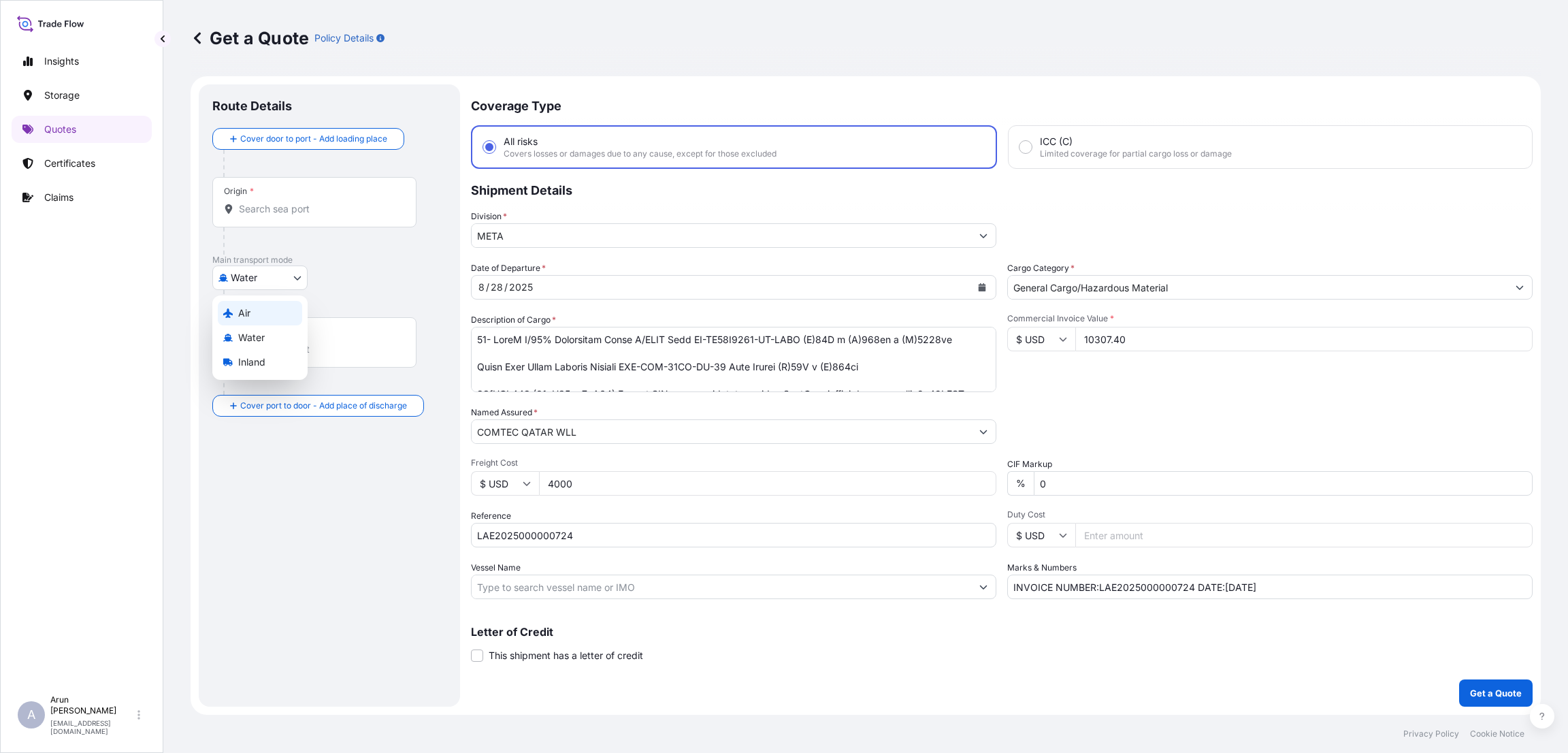
click at [283, 311] on div "Air" at bounding box center [260, 313] width 84 height 25
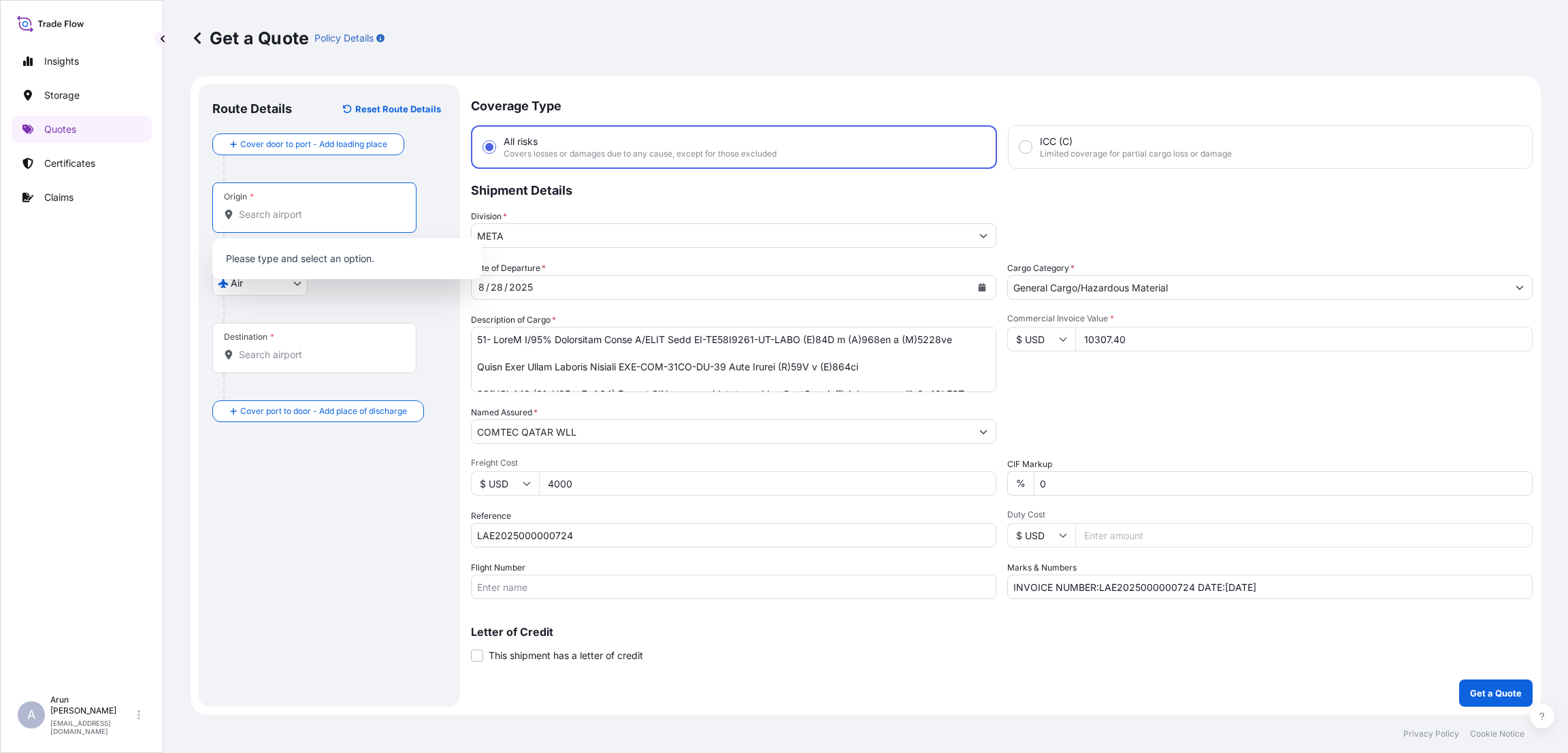
click at [314, 217] on input "Origin *" at bounding box center [319, 214] width 161 height 14
type input "I"
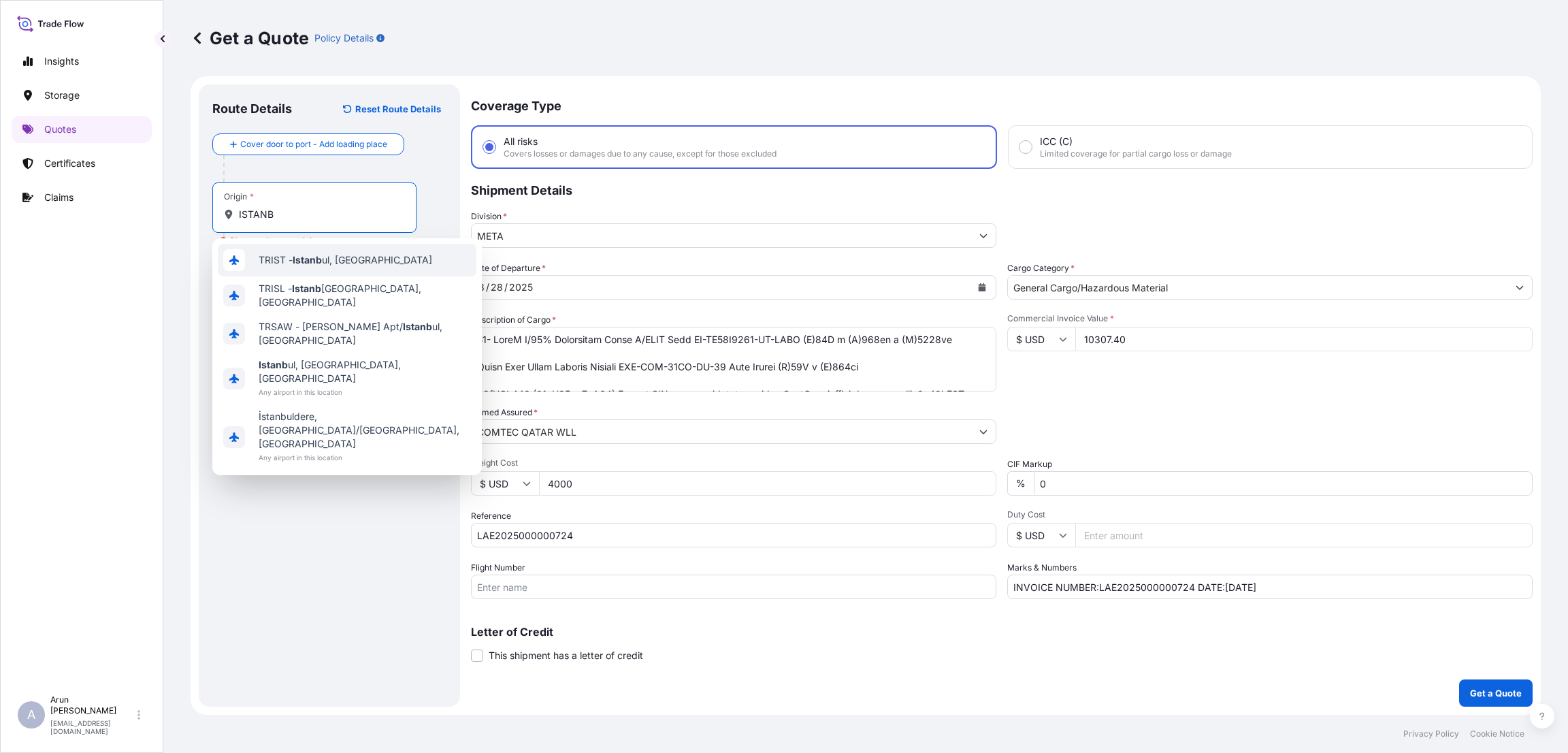
click at [345, 254] on span "TRIST - Istanb ul, [GEOGRAPHIC_DATA]" at bounding box center [346, 260] width 174 height 14
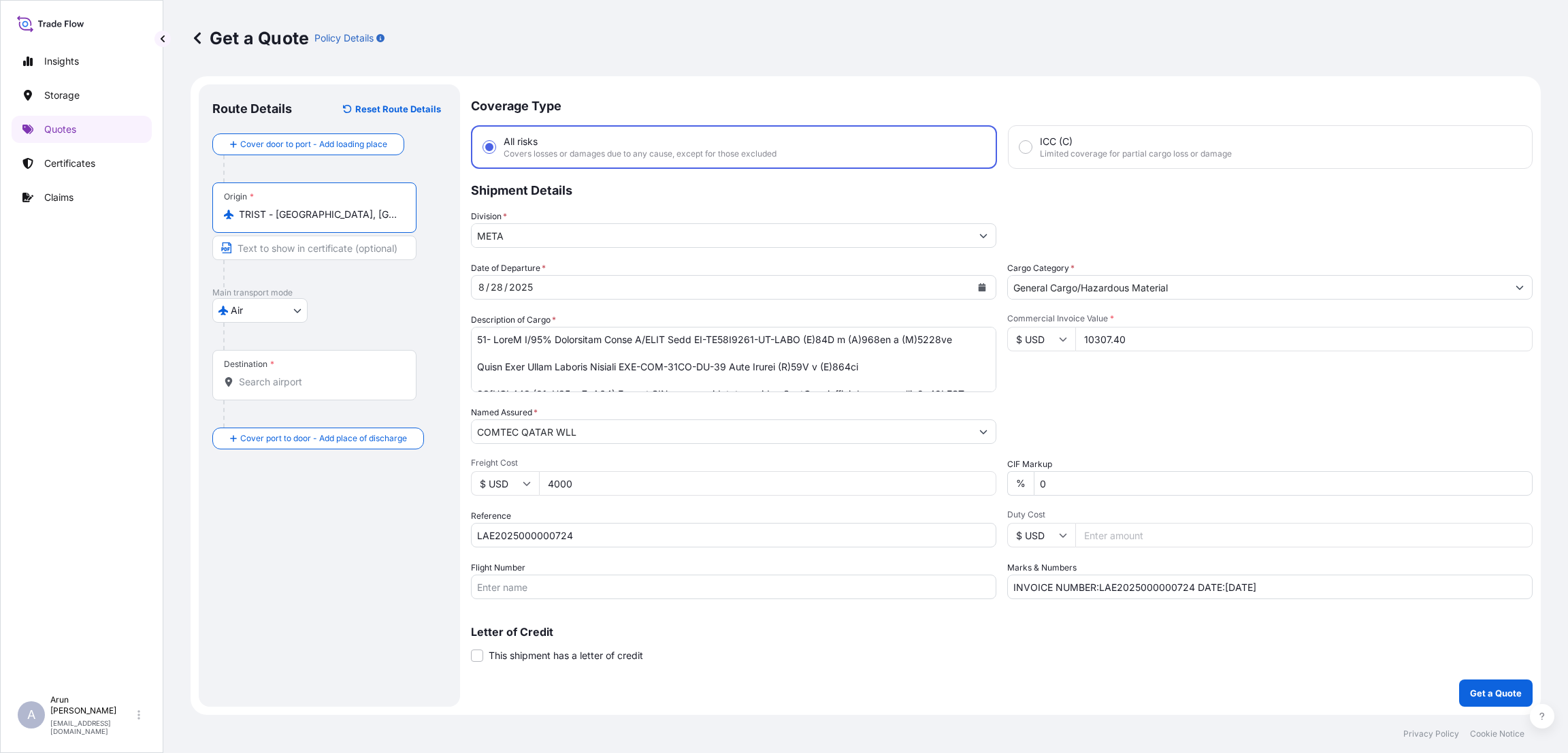
type input "TRIST - [GEOGRAPHIC_DATA], [GEOGRAPHIC_DATA]"
click at [299, 245] on input "Text to appear on certificate" at bounding box center [315, 248] width 204 height 25
click at [283, 383] on input "Destination *" at bounding box center [319, 382] width 161 height 14
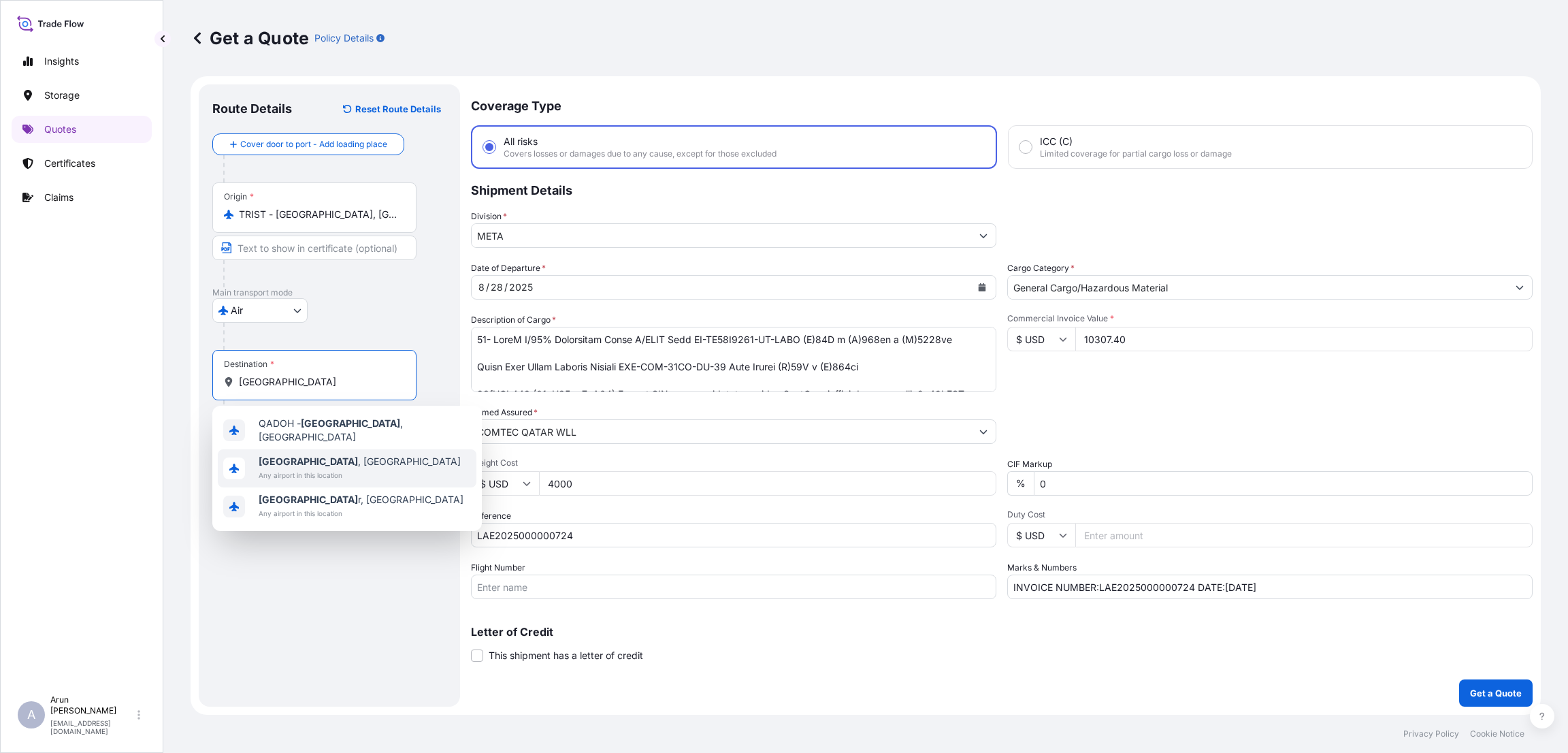
click at [283, 449] on div "[GEOGRAPHIC_DATA] , [GEOGRAPHIC_DATA] Any airport in this location" at bounding box center [347, 469] width 259 height 38
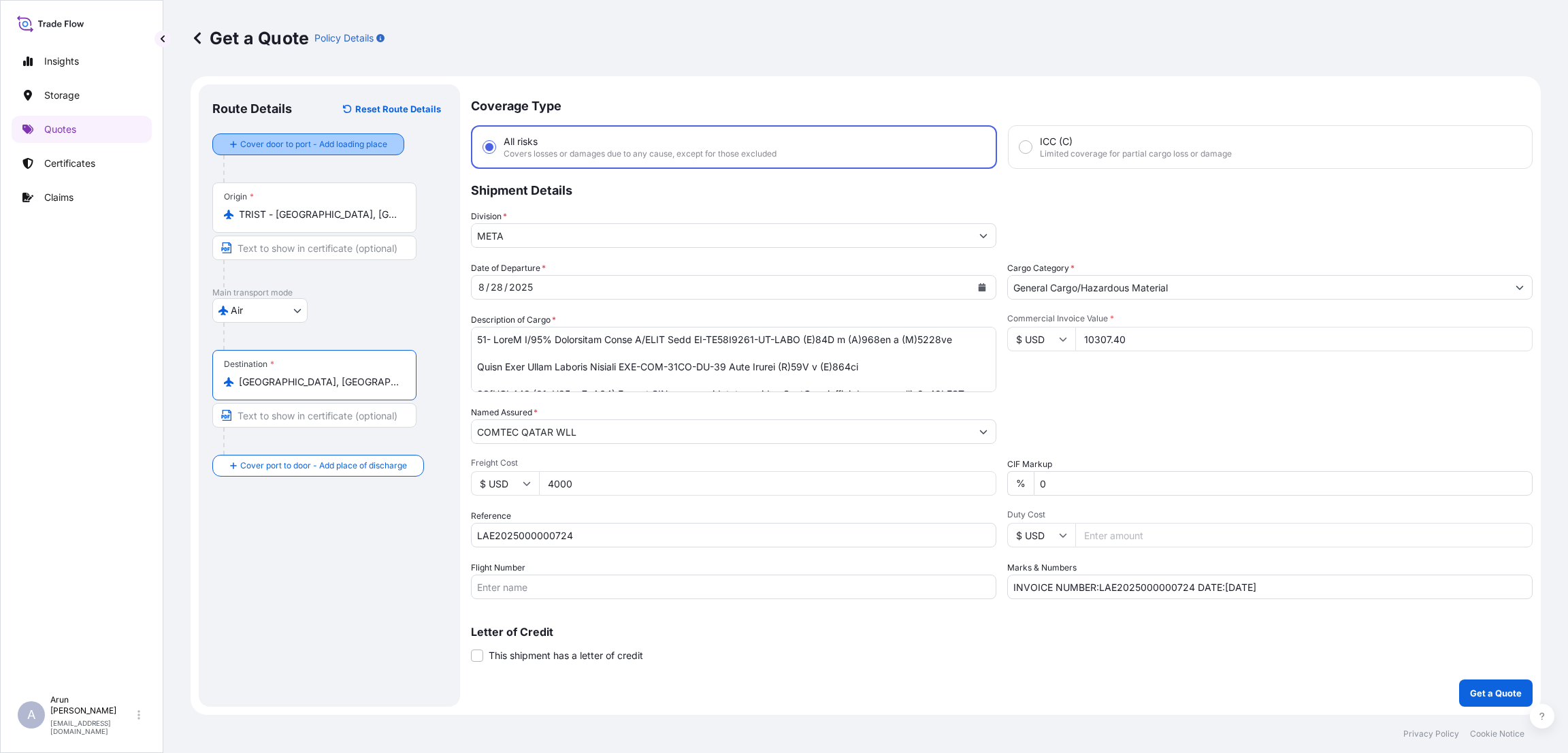
type input "[GEOGRAPHIC_DATA], [GEOGRAPHIC_DATA]"
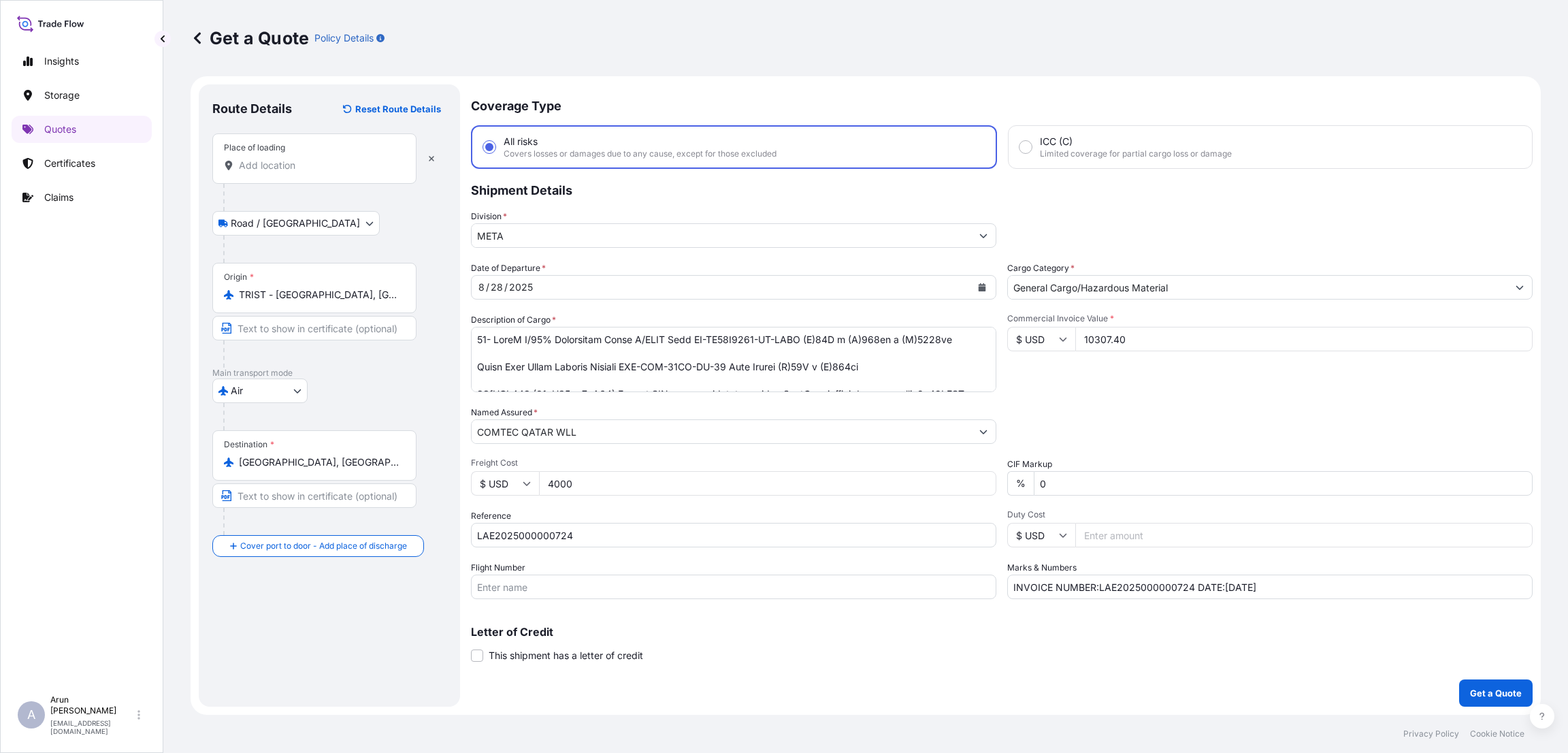
click at [276, 167] on input "Place of loading" at bounding box center [319, 165] width 161 height 14
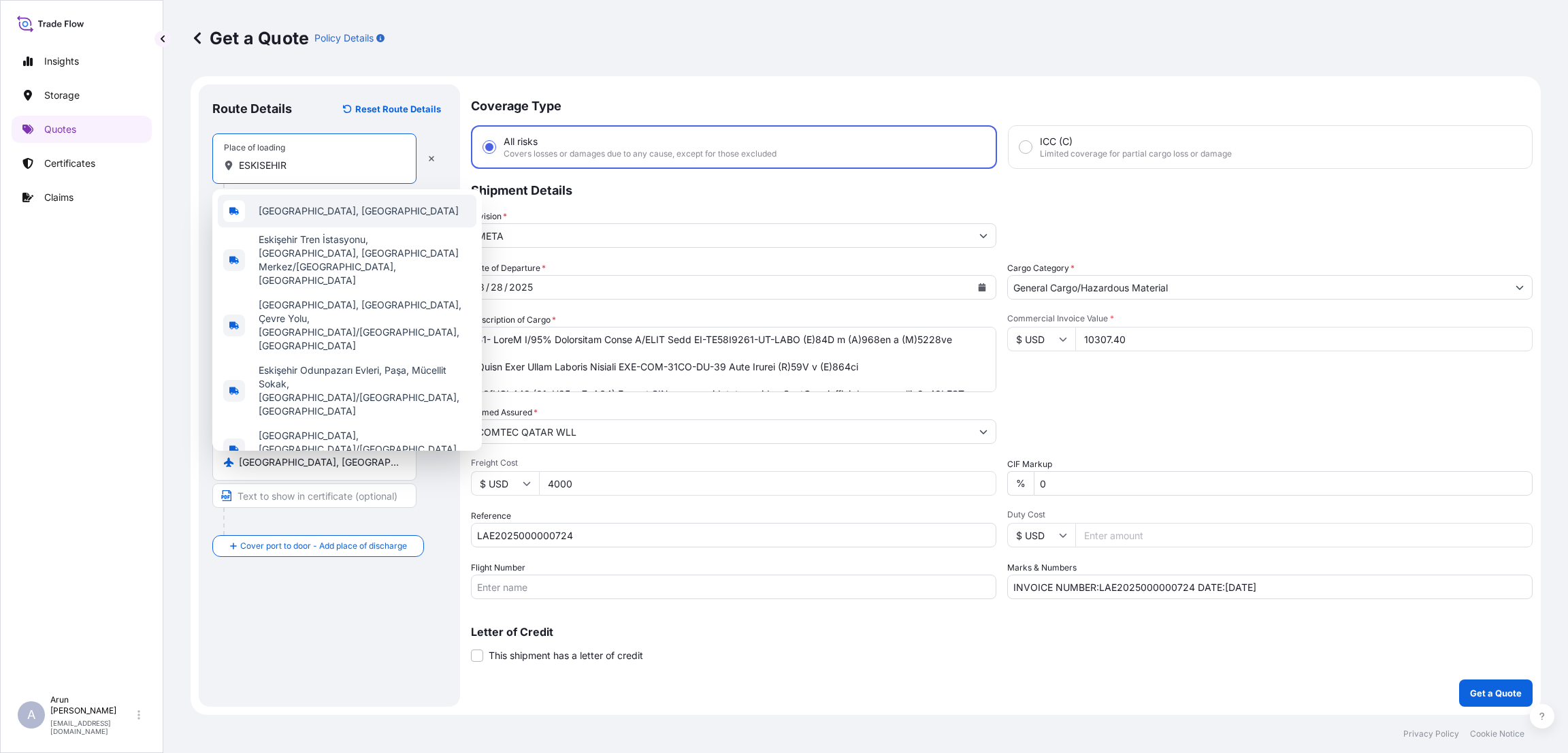
click at [288, 210] on span "[GEOGRAPHIC_DATA], [GEOGRAPHIC_DATA]" at bounding box center [359, 210] width 200 height 14
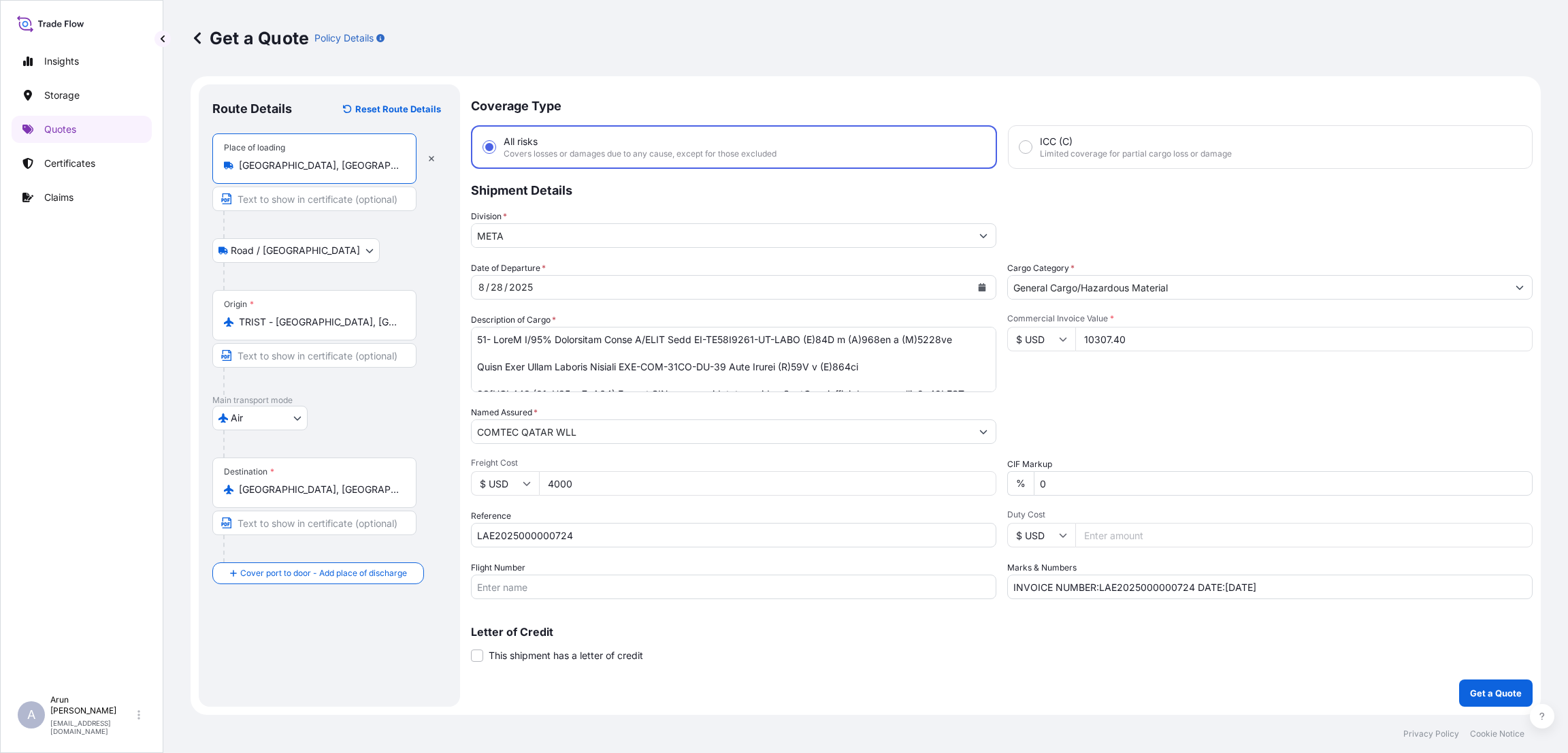
type input "[GEOGRAPHIC_DATA], [GEOGRAPHIC_DATA]"
click at [287, 200] on input "Text to appear on certificate" at bounding box center [315, 198] width 204 height 25
click at [348, 190] on input "Text to appear on certificate" at bounding box center [315, 198] width 204 height 25
paste input "[PERSON_NAME] ELEKTRİK DIŞ TİCARET ANONİM ŞİRKETİ"
type input "[PERSON_NAME] ELEKTRİK DIŞ TİCARET ANONİM ŞİRKETİ"
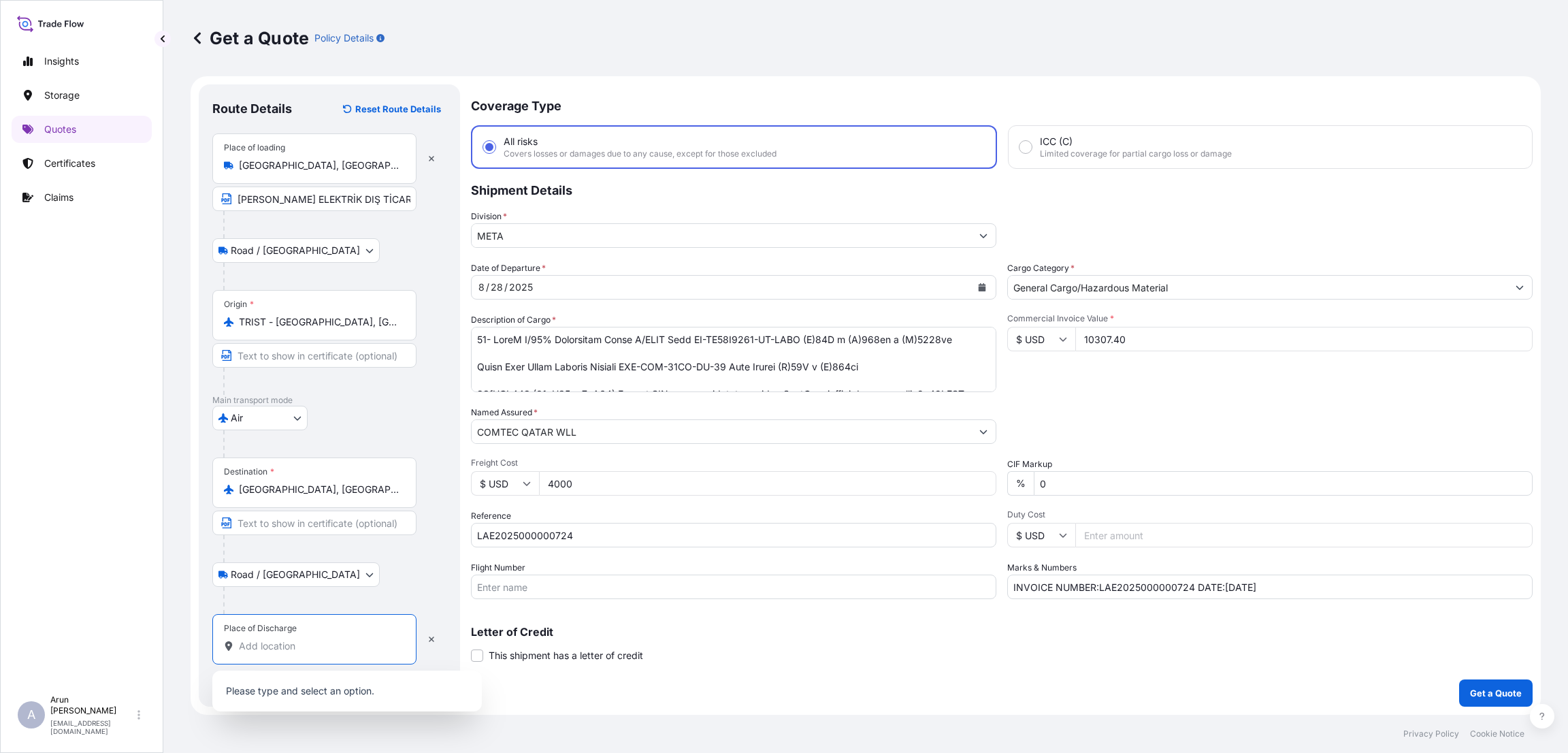
click at [253, 650] on input "Place of Discharge" at bounding box center [319, 645] width 161 height 14
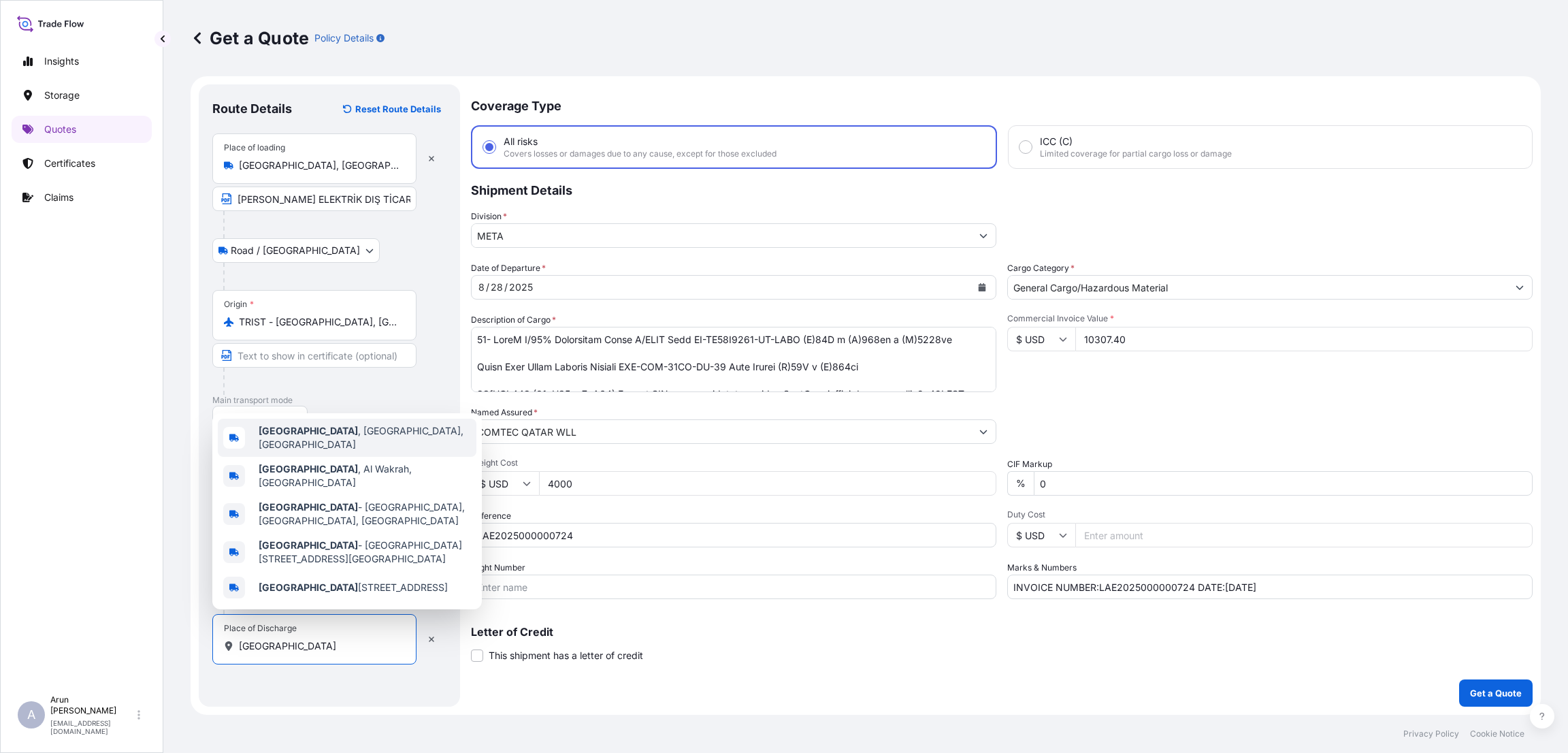
click at [369, 445] on span "[GEOGRAPHIC_DATA] , [GEOGRAPHIC_DATA], [GEOGRAPHIC_DATA]" at bounding box center [365, 437] width 213 height 27
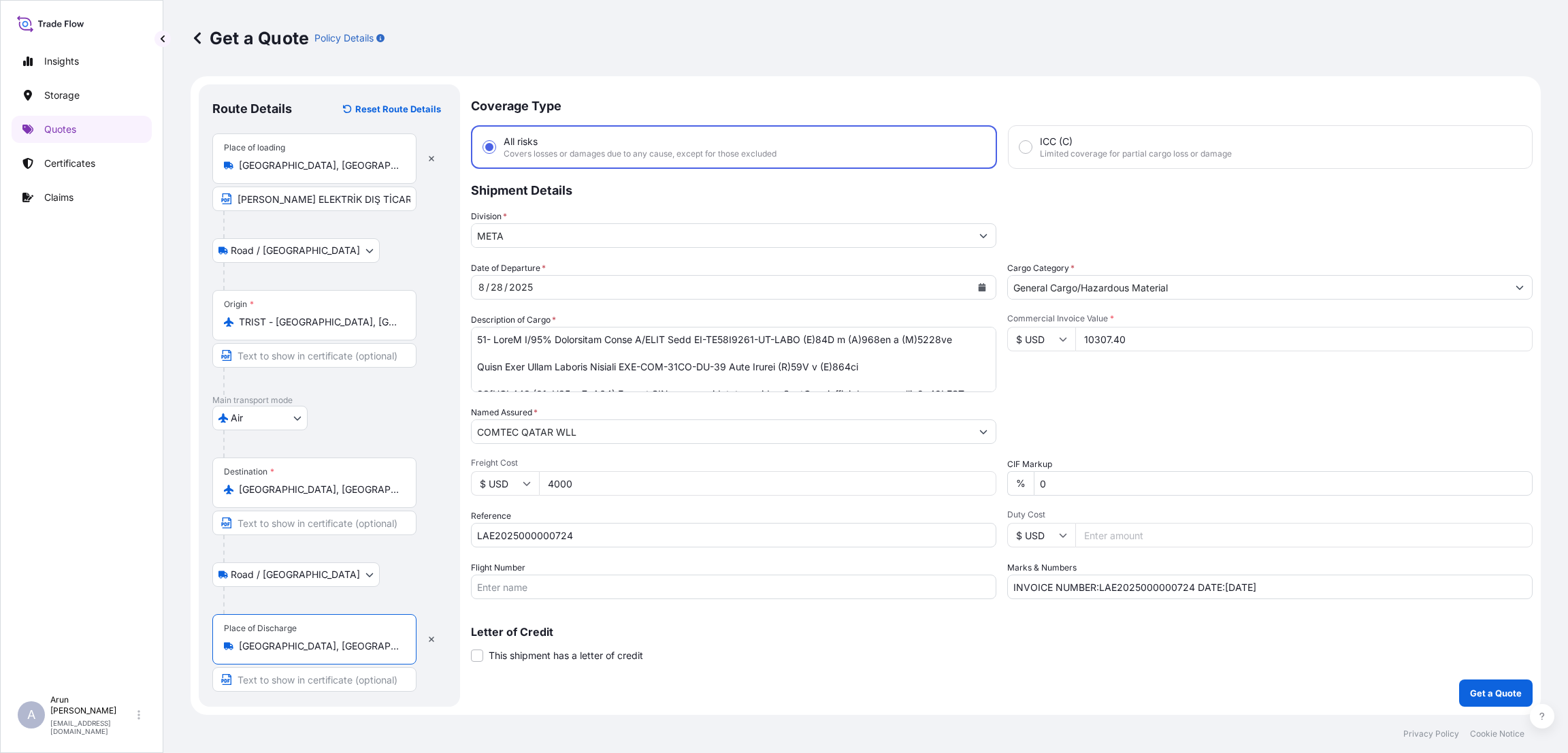
type input "[GEOGRAPHIC_DATA], [GEOGRAPHIC_DATA], [GEOGRAPHIC_DATA]"
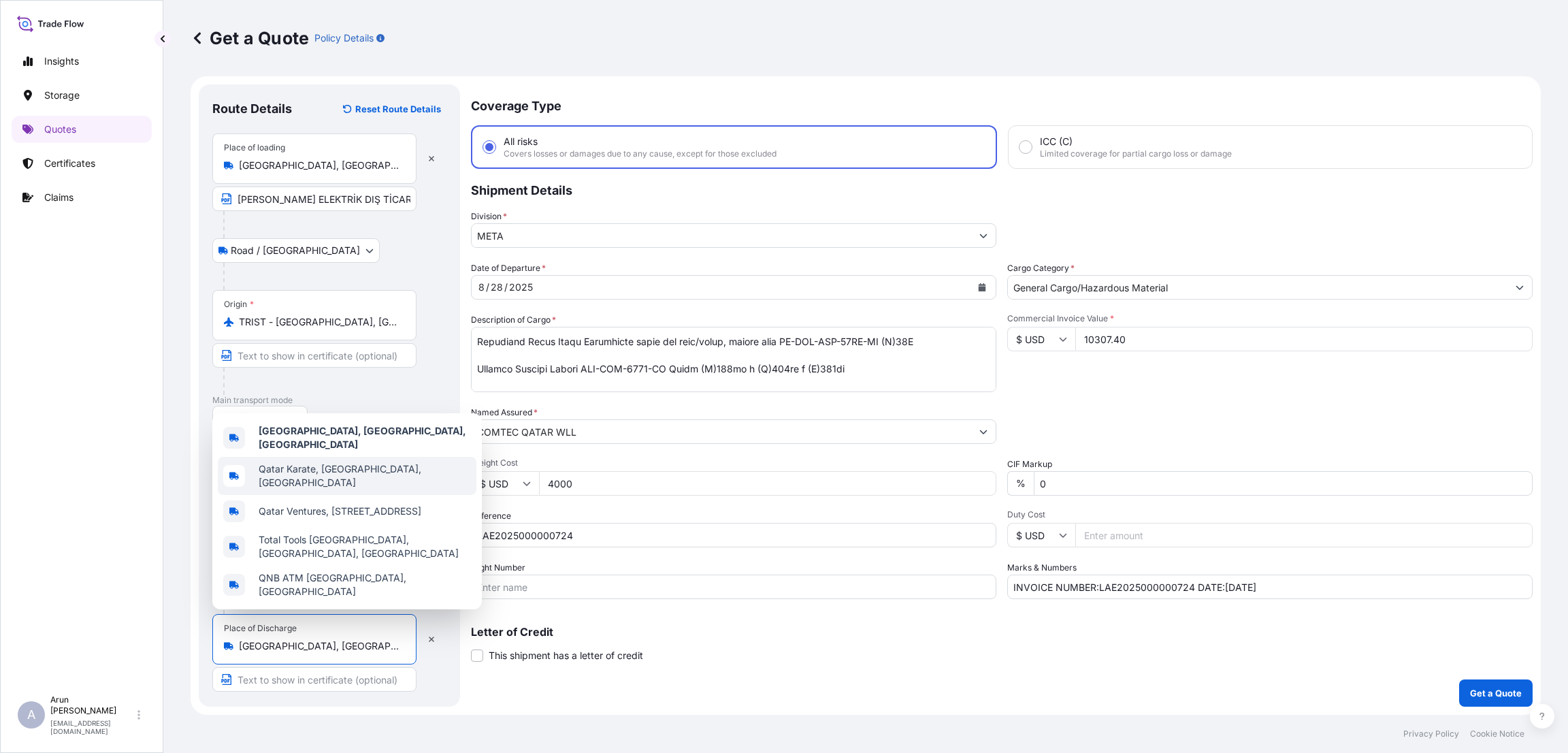
scroll to position [204, 0]
click at [156, 392] on div "Insights Storage Quotes Certificates Claims A [PERSON_NAME] [PERSON_NAME][EMAIL…" at bounding box center [81, 376] width 163 height 753
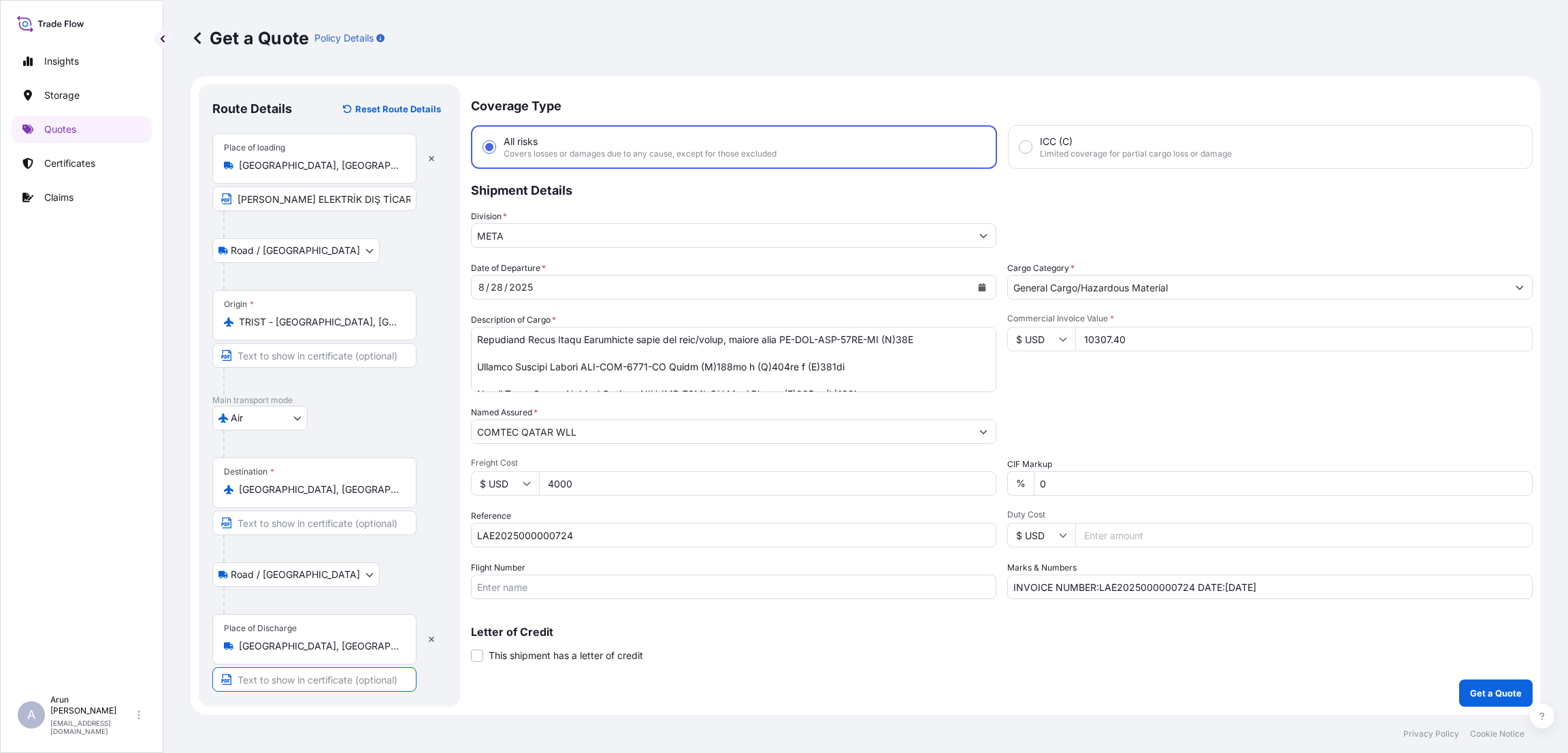
click at [267, 684] on input "Text to appear on certificate" at bounding box center [315, 679] width 204 height 25
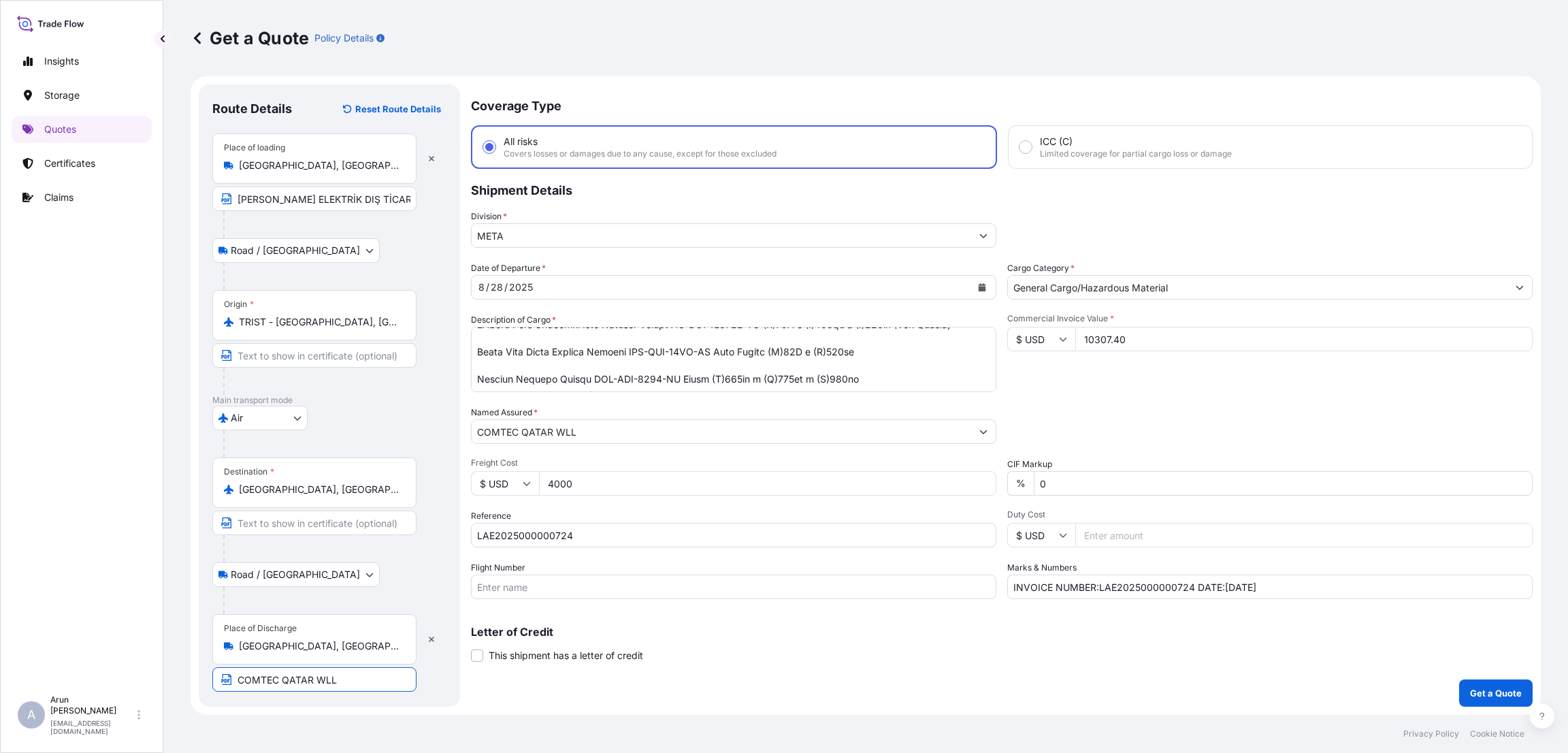
scroll to position [0, 0]
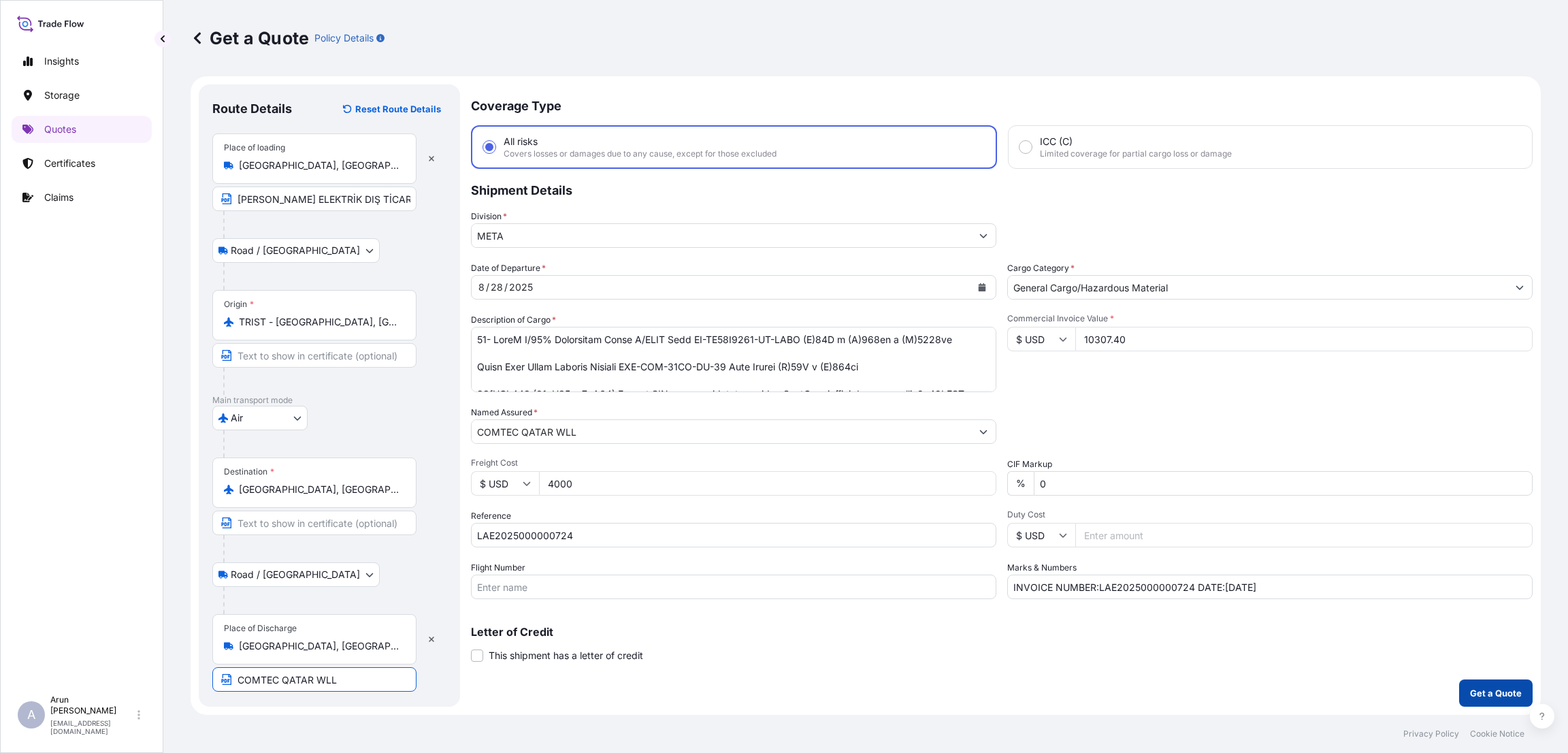
type input "COMTEC QATAR WLL"
click at [1489, 686] on p "Get a Quote" at bounding box center [1495, 692] width 52 height 14
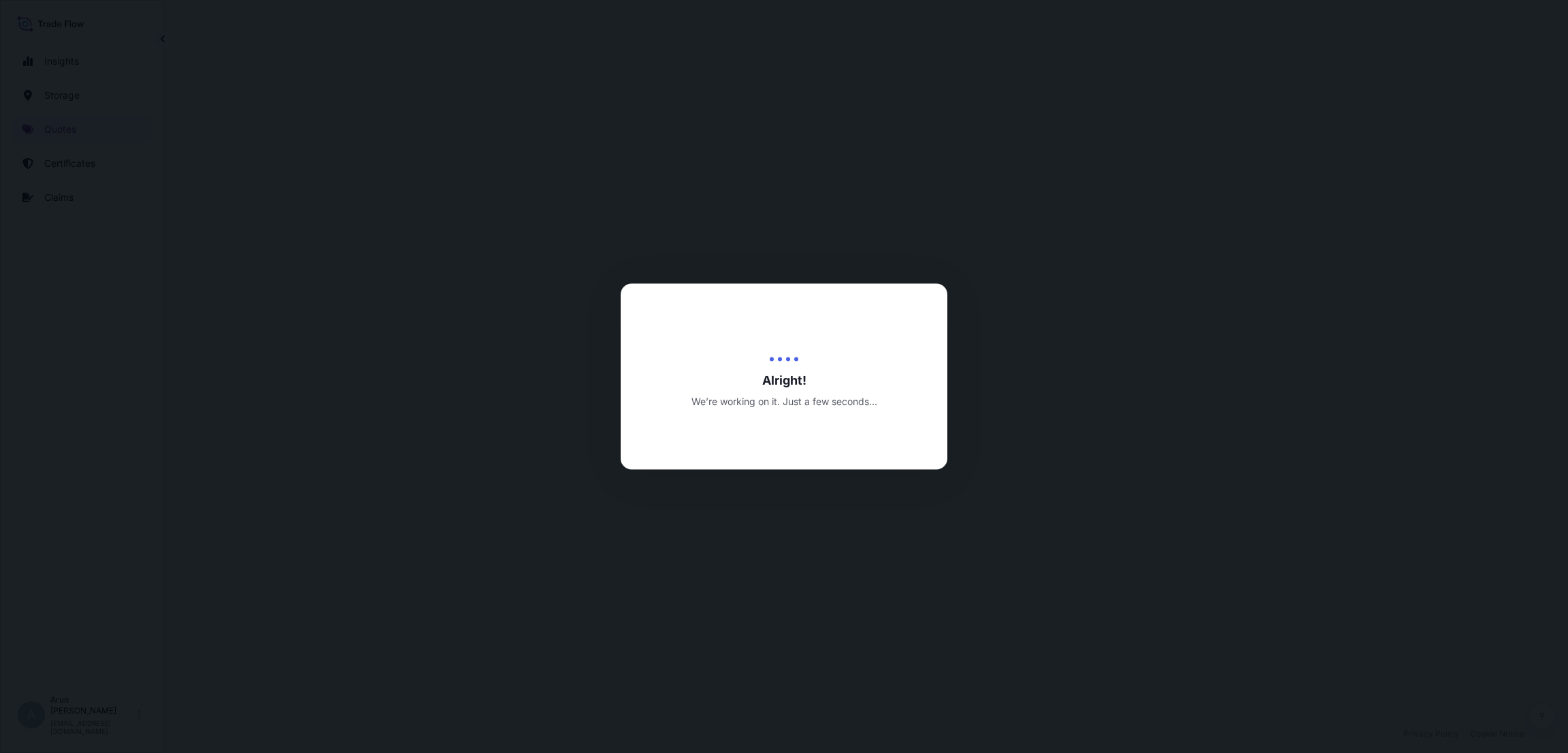
select select "Road / [GEOGRAPHIC_DATA]"
select select "Air"
select select "Road / [GEOGRAPHIC_DATA]"
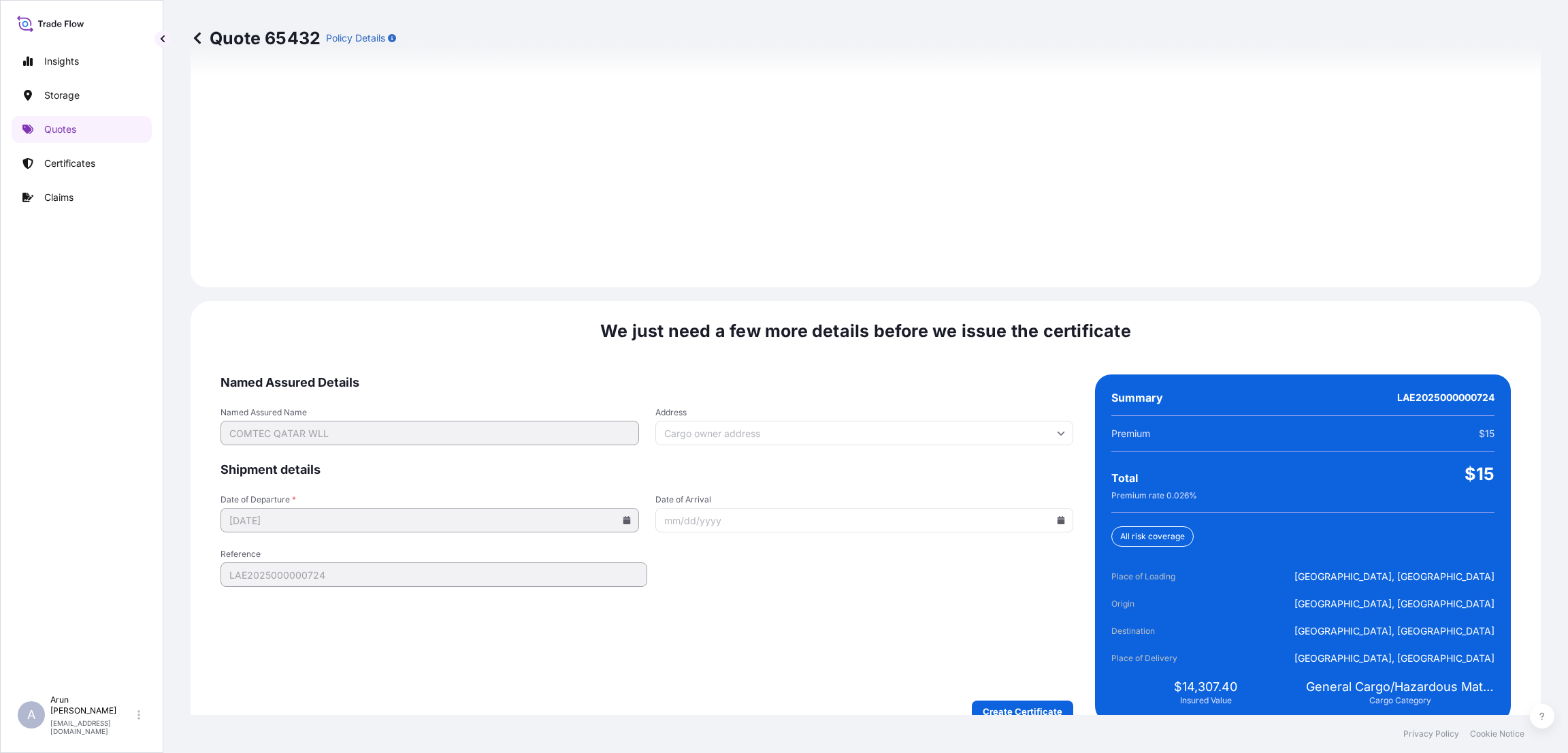
scroll to position [1937, 0]
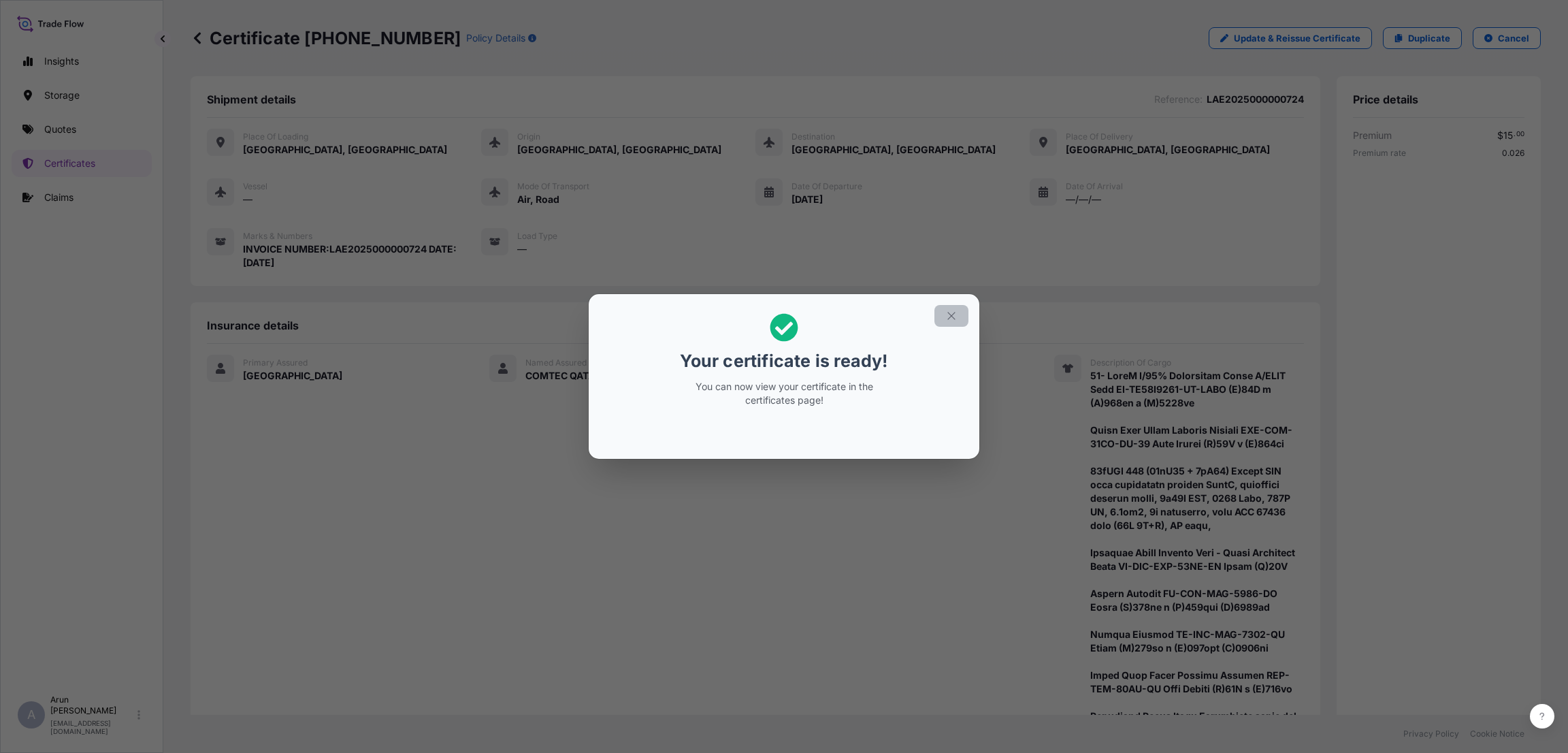
click at [944, 312] on button "button" at bounding box center [951, 316] width 34 height 22
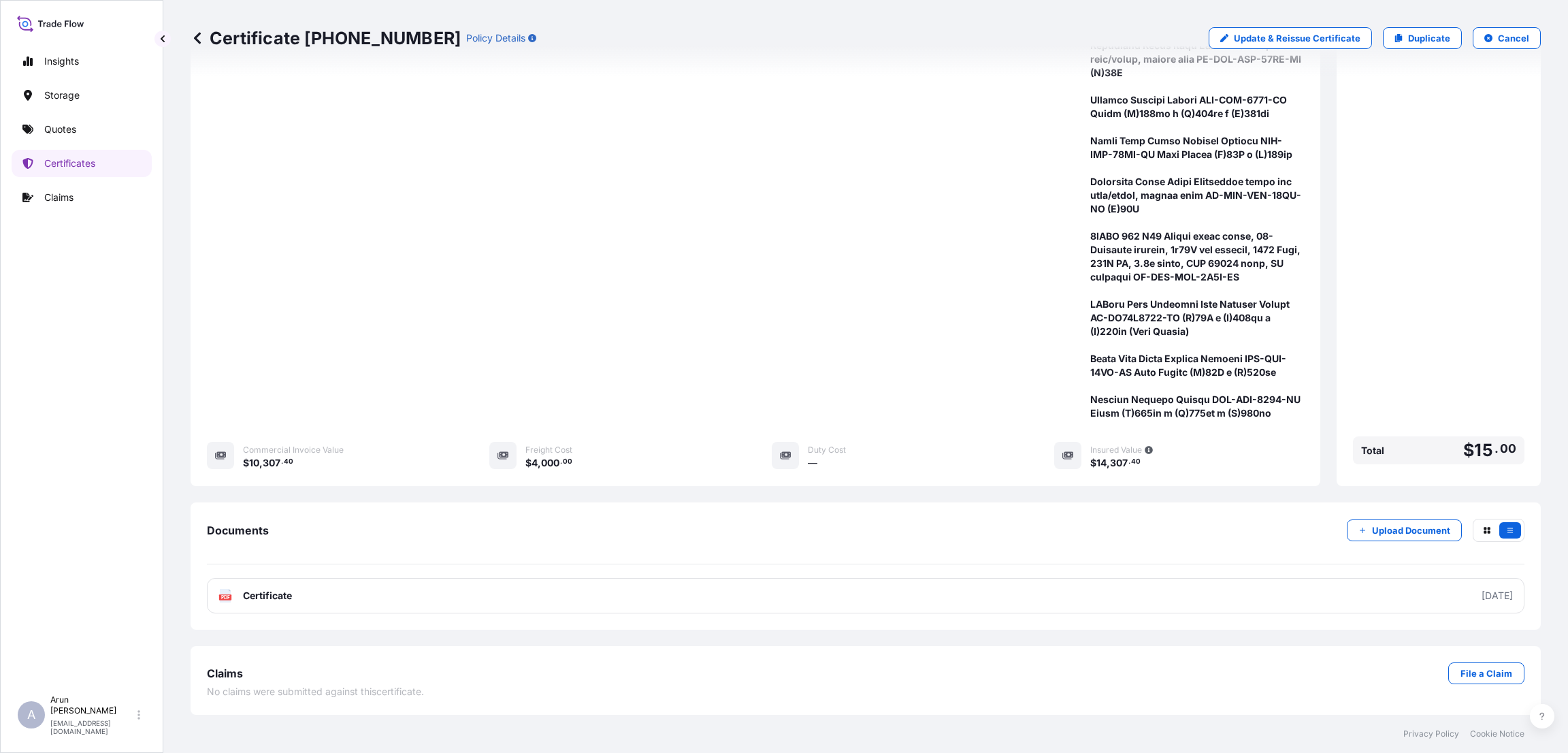
scroll to position [740, 0]
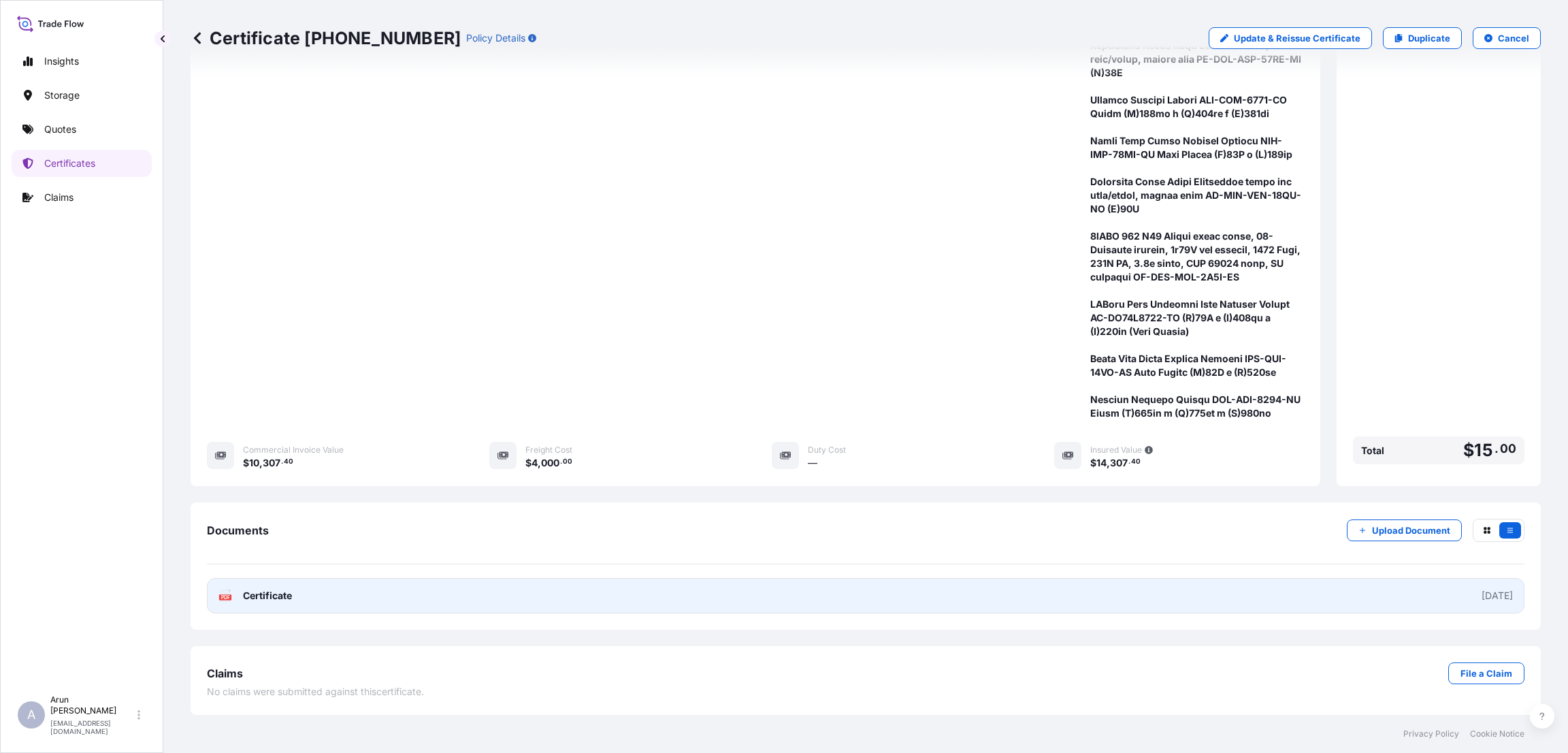
click at [318, 596] on link "PDF Certificate [DATE]" at bounding box center [866, 595] width 1318 height 35
